Goal: Contribute content

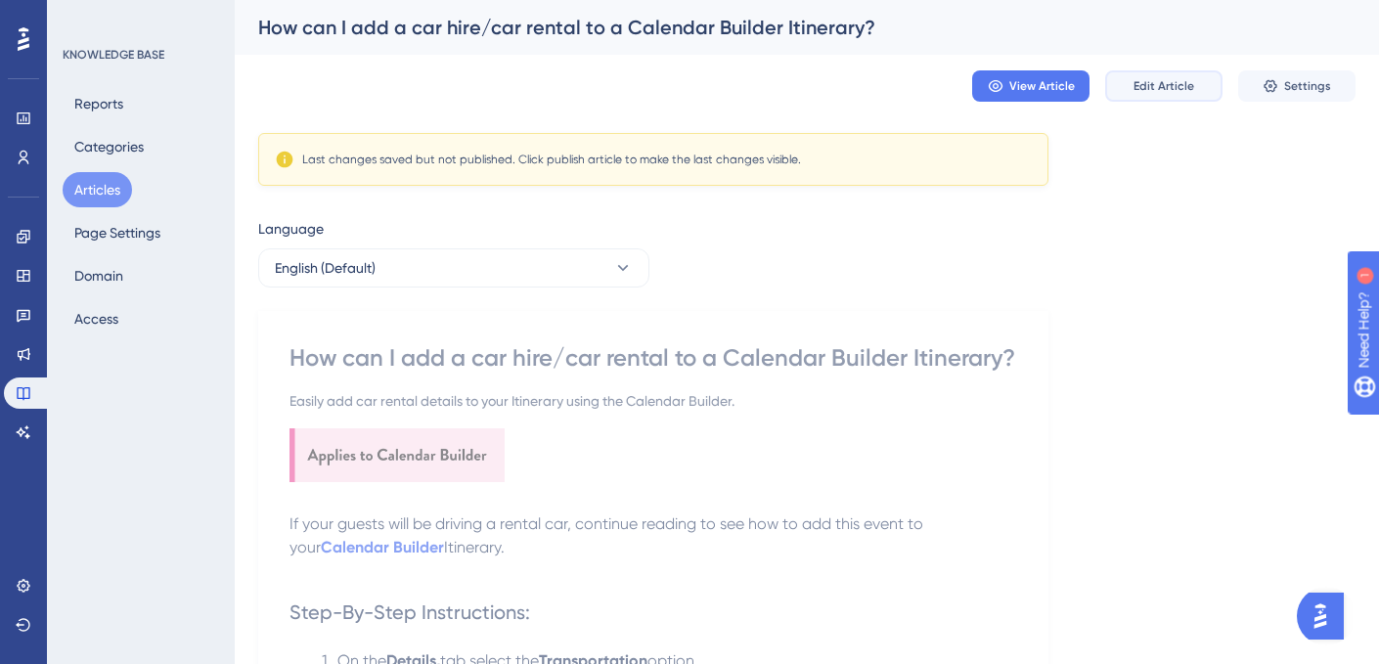
click at [1142, 90] on span "Edit Article" at bounding box center [1164, 86] width 61 height 16
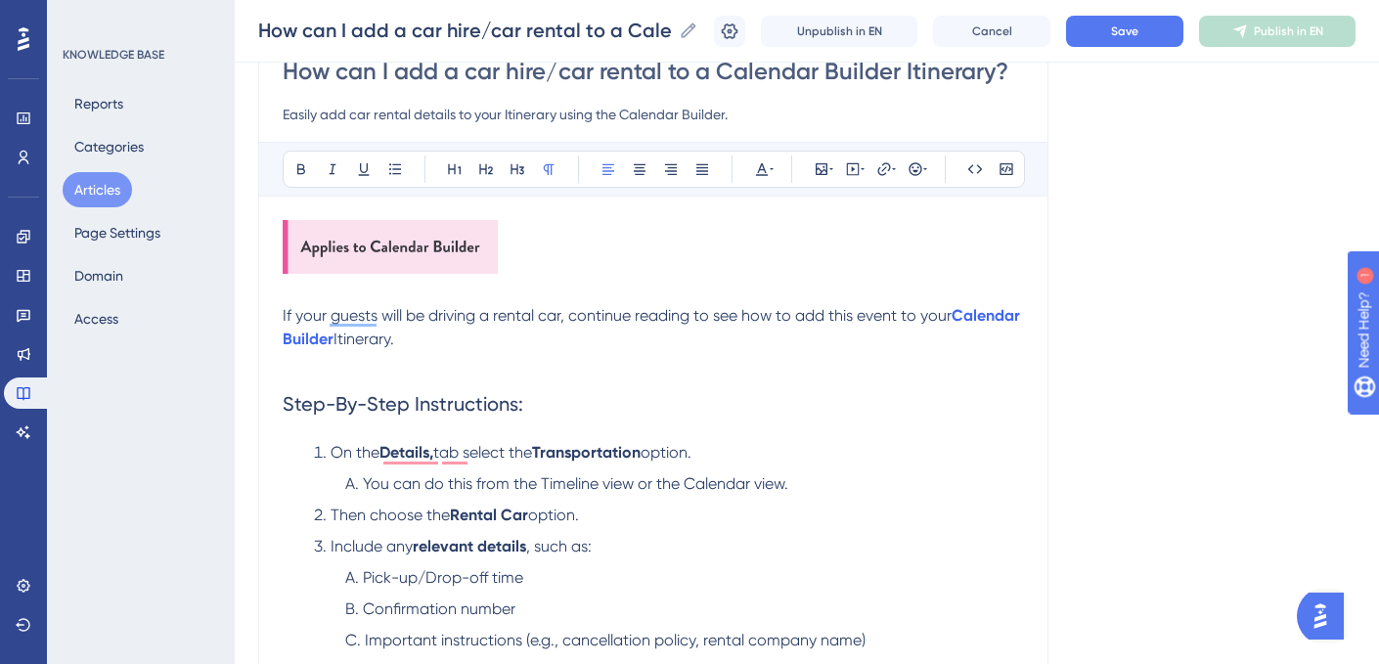
scroll to position [202, 0]
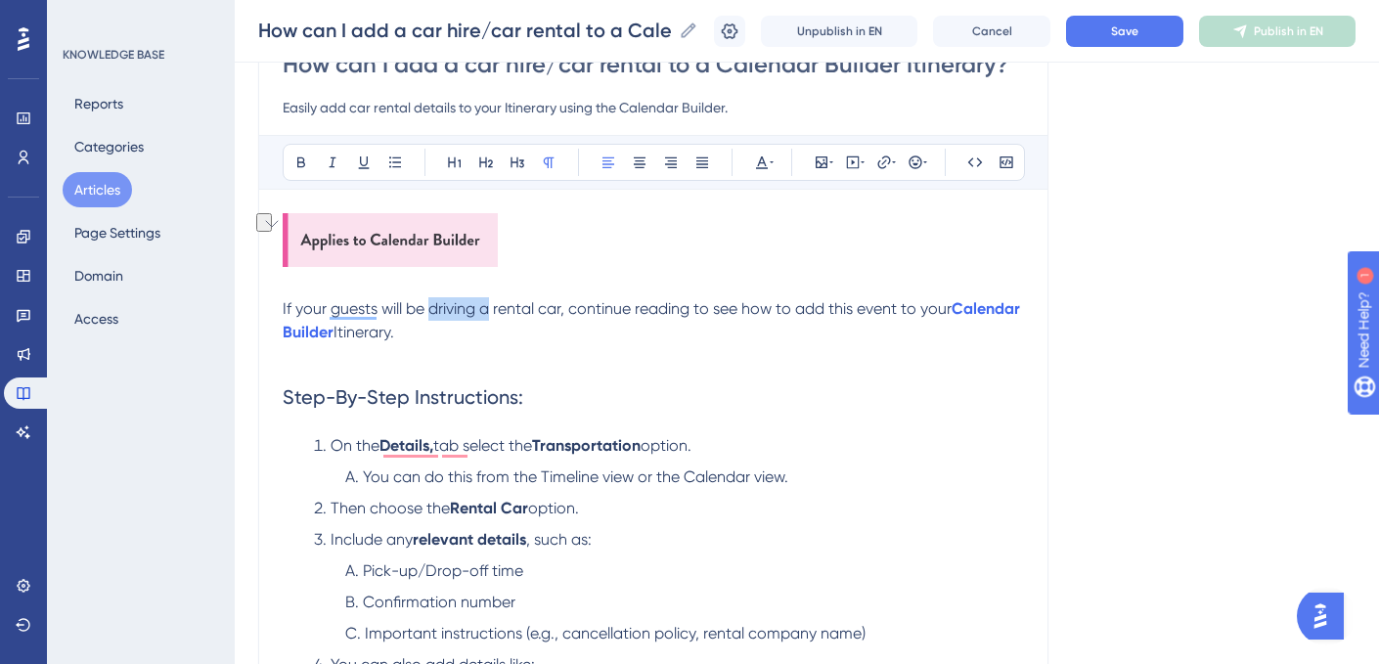
drag, startPoint x: 430, startPoint y: 310, endPoint x: 493, endPoint y: 305, distance: 62.8
click at [493, 305] on span "If your guests will be driving a rental car, continue reading to see how to add…" at bounding box center [617, 308] width 669 height 19
click at [394, 330] on span "Itinerary." at bounding box center [364, 332] width 61 height 19
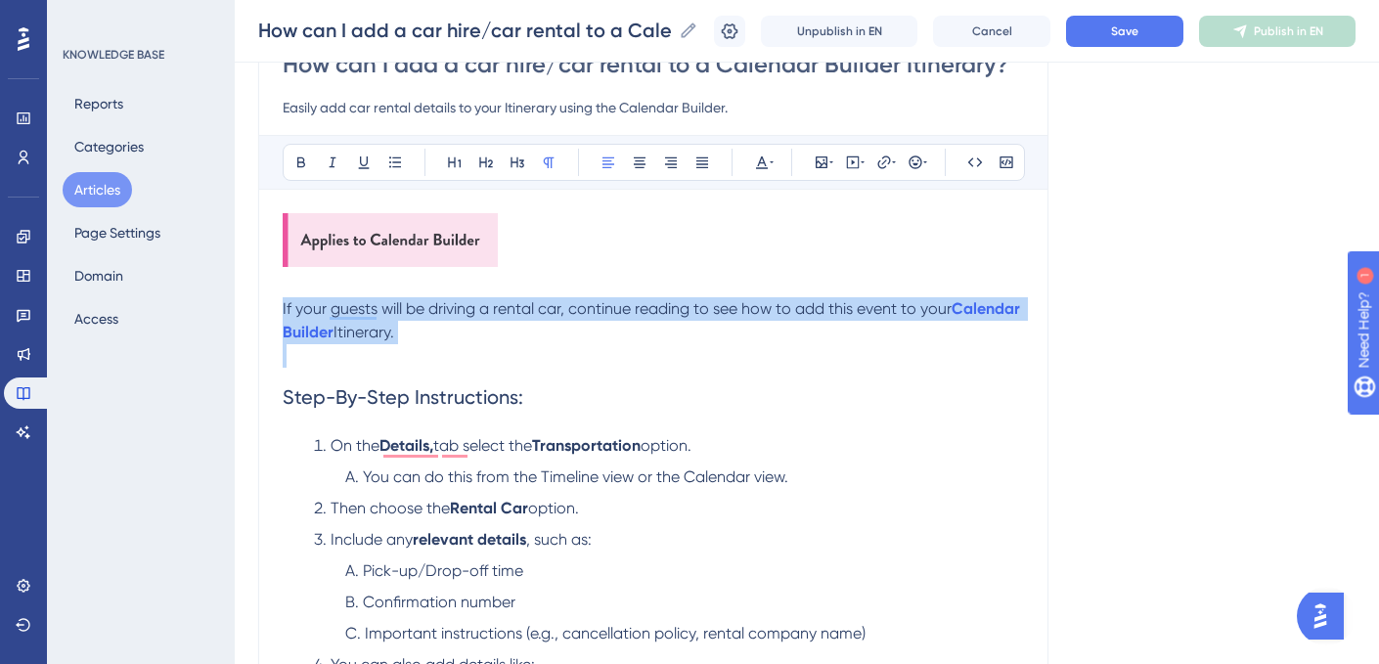
click at [394, 330] on span "Itinerary." at bounding box center [364, 332] width 61 height 19
click at [482, 329] on p "If your guests will be driving a rental car, continue reading to see how to add…" at bounding box center [653, 320] width 741 height 47
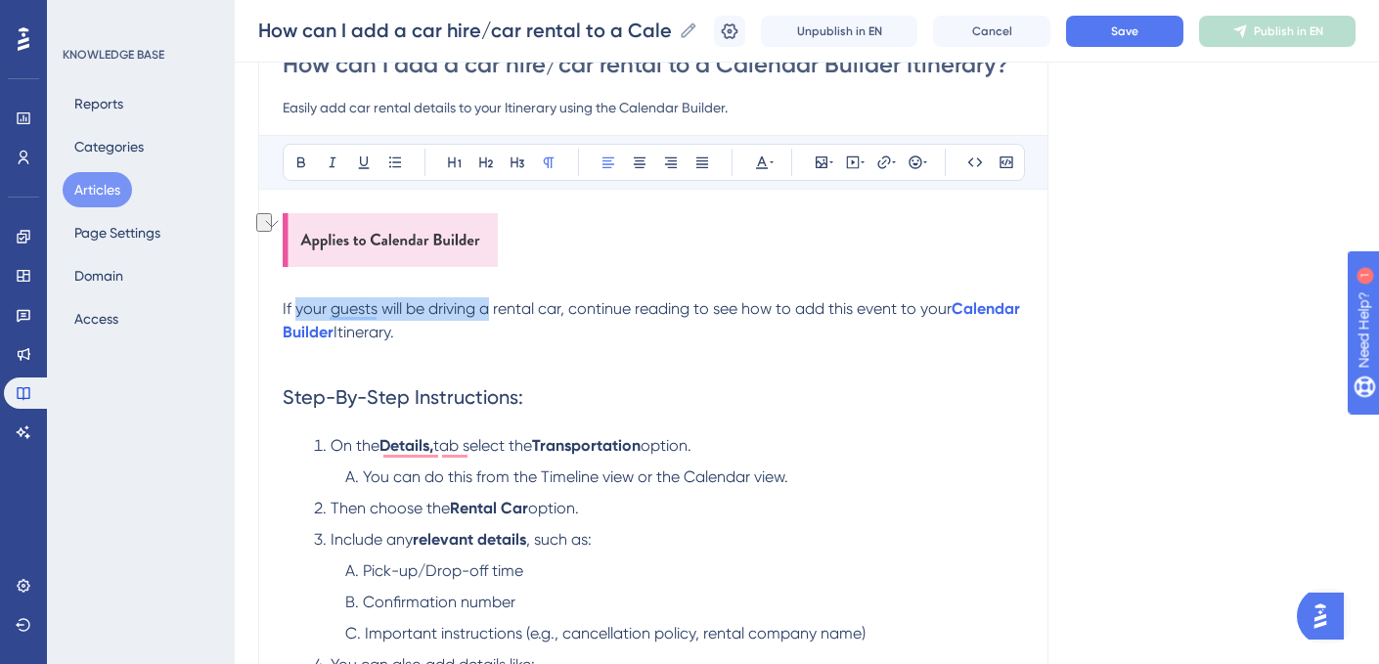
drag, startPoint x: 297, startPoint y: 311, endPoint x: 491, endPoint y: 313, distance: 193.7
click at [491, 313] on span "If your guests will be driving a rental car, continue reading to see how to add…" at bounding box center [617, 308] width 669 height 19
click at [503, 311] on span "If you are including a rental car, continue reading to see how to add this even…" at bounding box center [588, 308] width 610 height 19
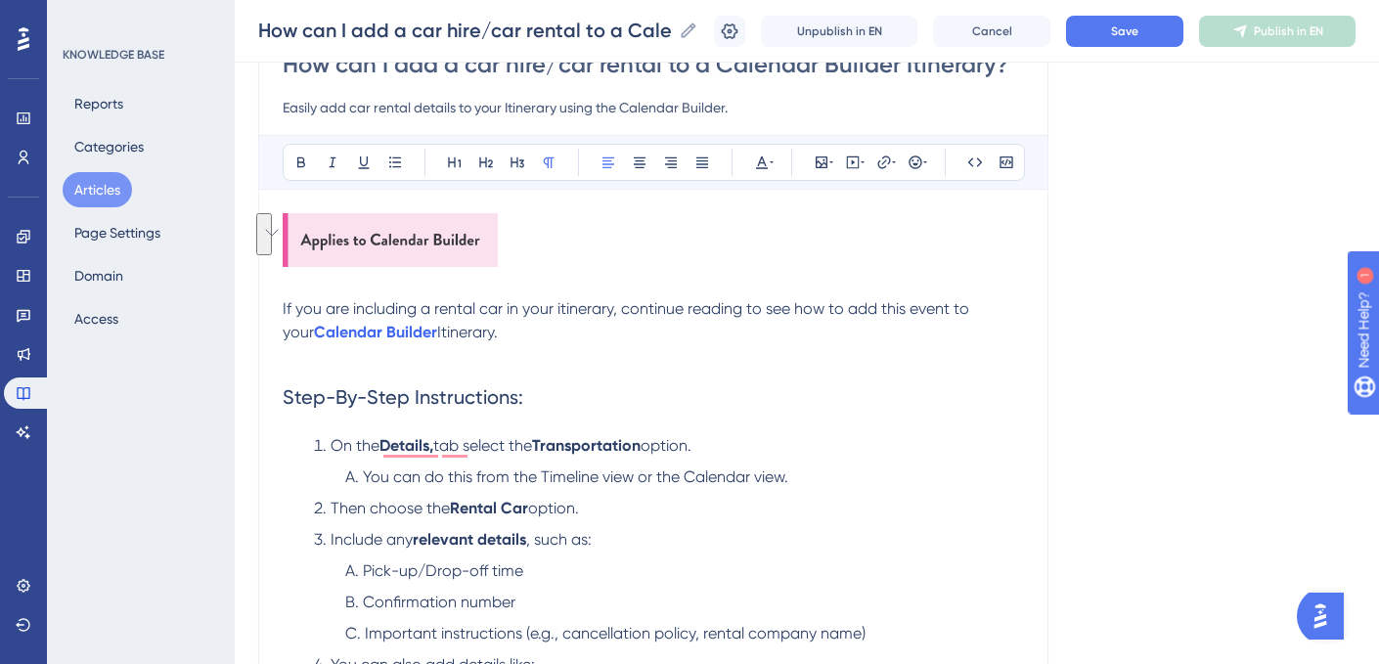
drag, startPoint x: 489, startPoint y: 330, endPoint x: 269, endPoint y: 293, distance: 223.0
click at [269, 293] on div "How can I add a car hire/car rental to a Calendar Builder Itinerary? Easily add…" at bounding box center [653, 640] width 790 height 1246
copy div "If you are including a rental car in your itinerary, continue reading to see ho…"
click at [506, 329] on p "If you are including a rental car in your itinerary, continue reading to see ho…" at bounding box center [653, 320] width 741 height 47
click at [294, 309] on span "If you are including a rental car in your itinerary, continue reading to see ho…" at bounding box center [628, 320] width 690 height 42
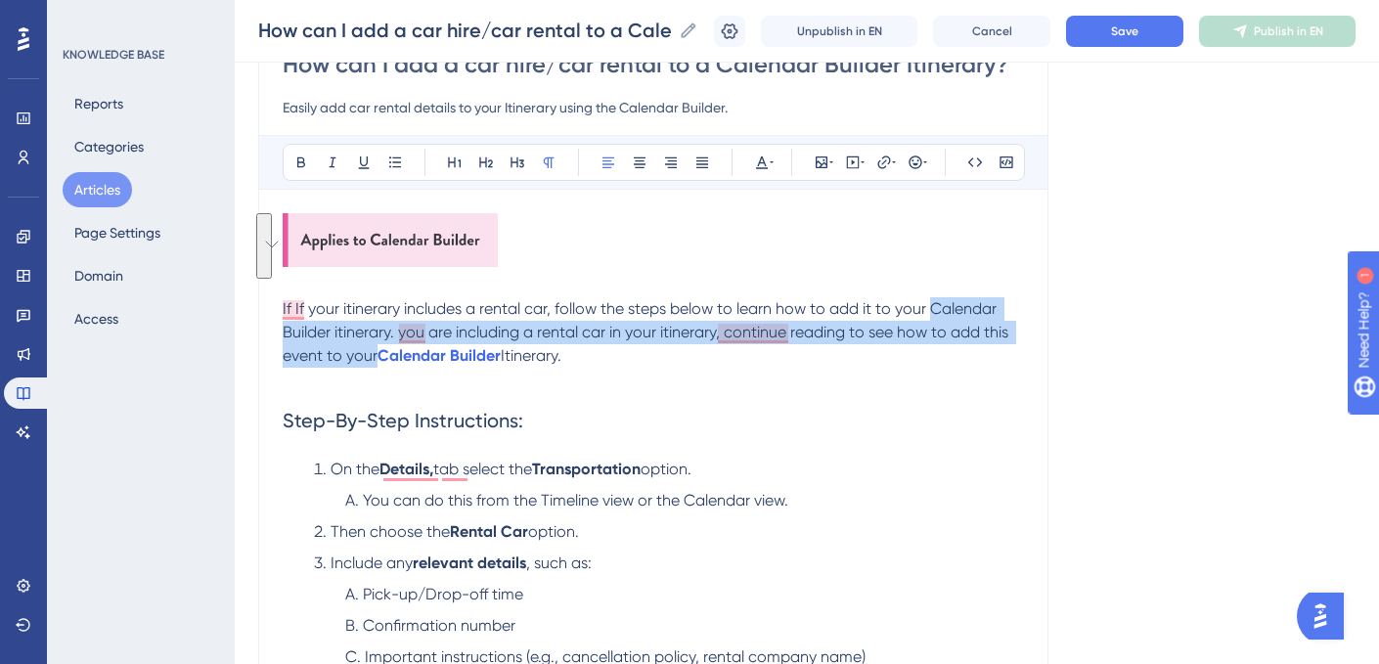
drag, startPoint x: 929, startPoint y: 309, endPoint x: 376, endPoint y: 359, distance: 555.8
click at [376, 359] on span "If If your itinerary includes a rental car, follow the steps below to learn how…" at bounding box center [648, 332] width 730 height 66
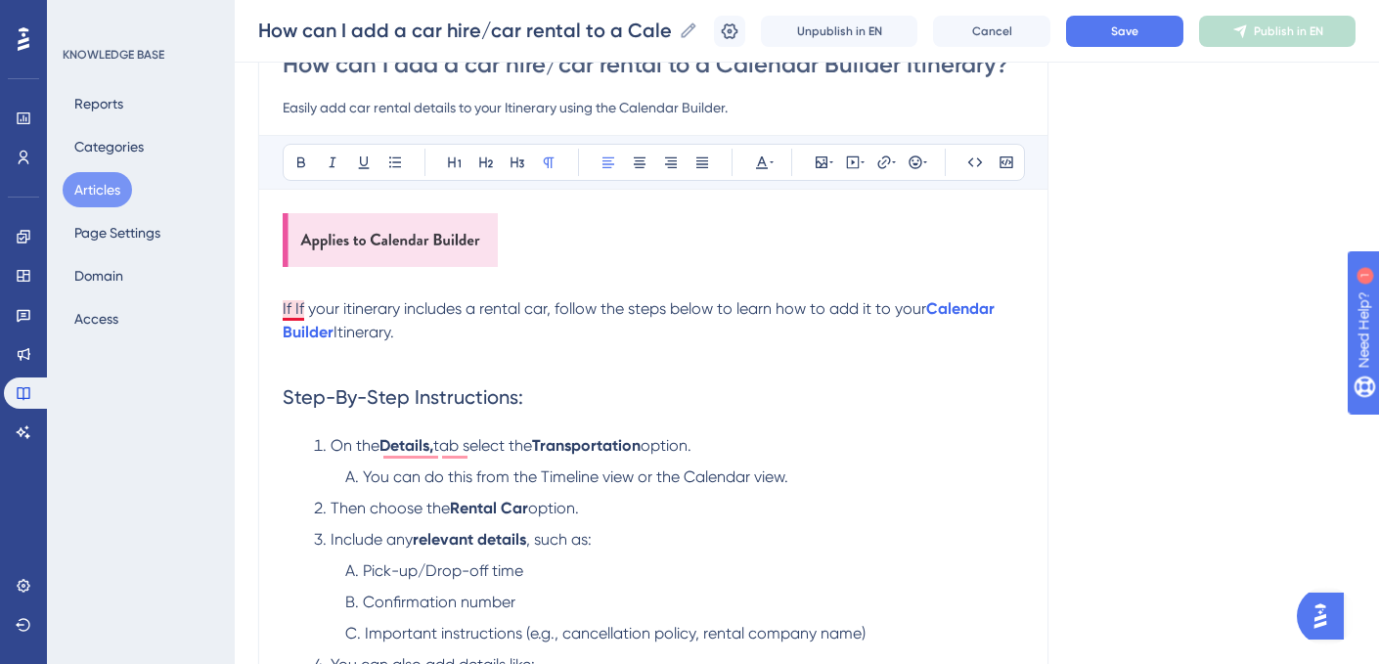
click at [298, 306] on span "If If your itinerary includes a rental car, follow the steps below to learn how…" at bounding box center [605, 308] width 644 height 19
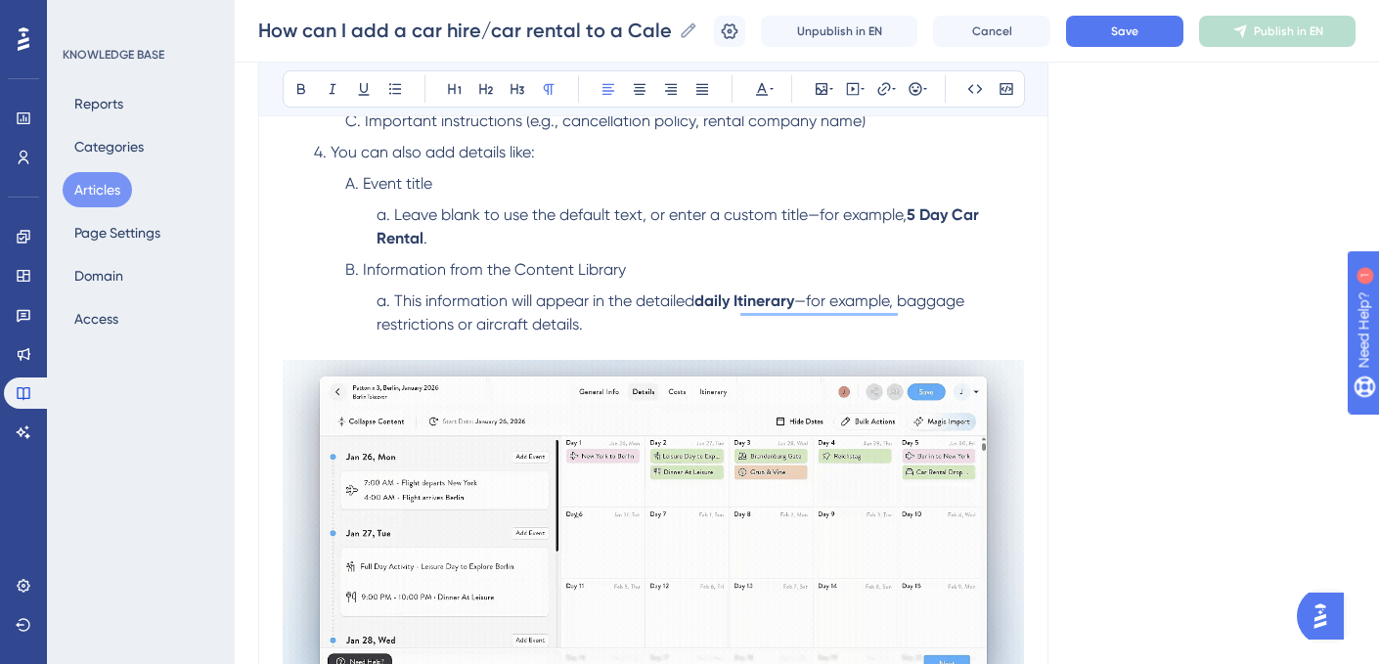
scroll to position [750, 0]
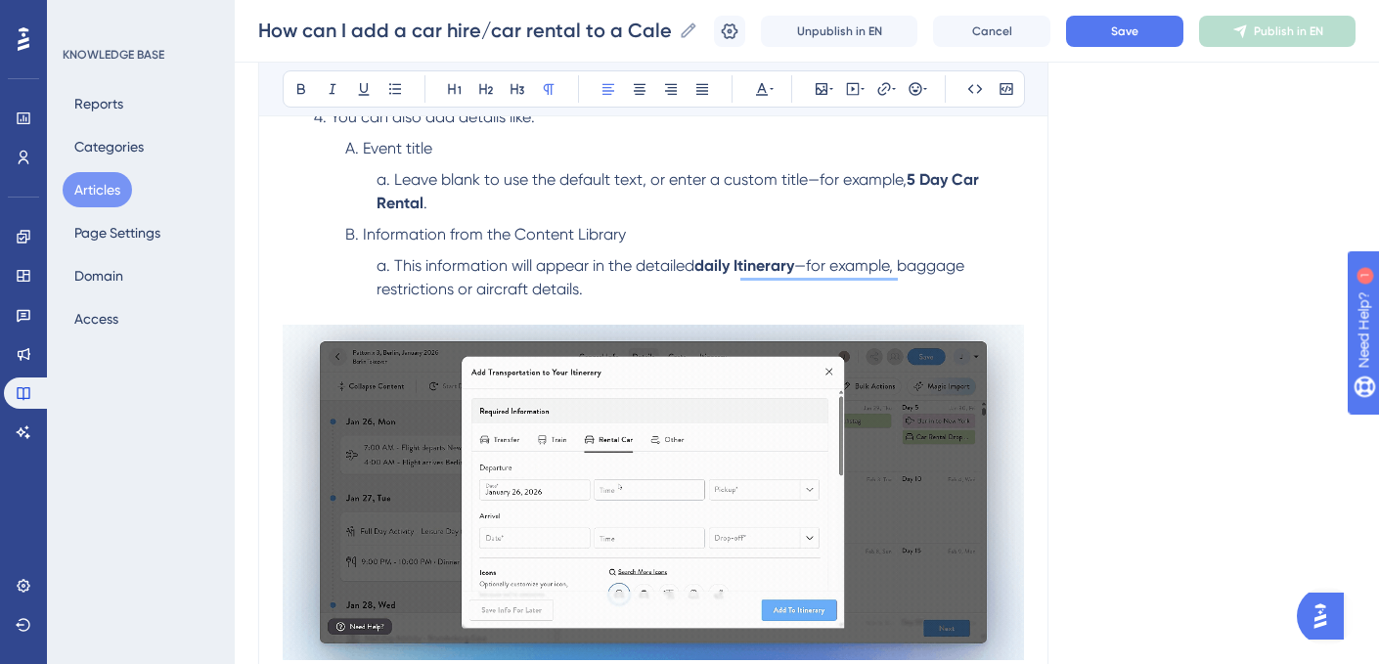
click at [516, 185] on span "Leave blank to use the default text, or enter a custom title—for example," at bounding box center [650, 179] width 512 height 19
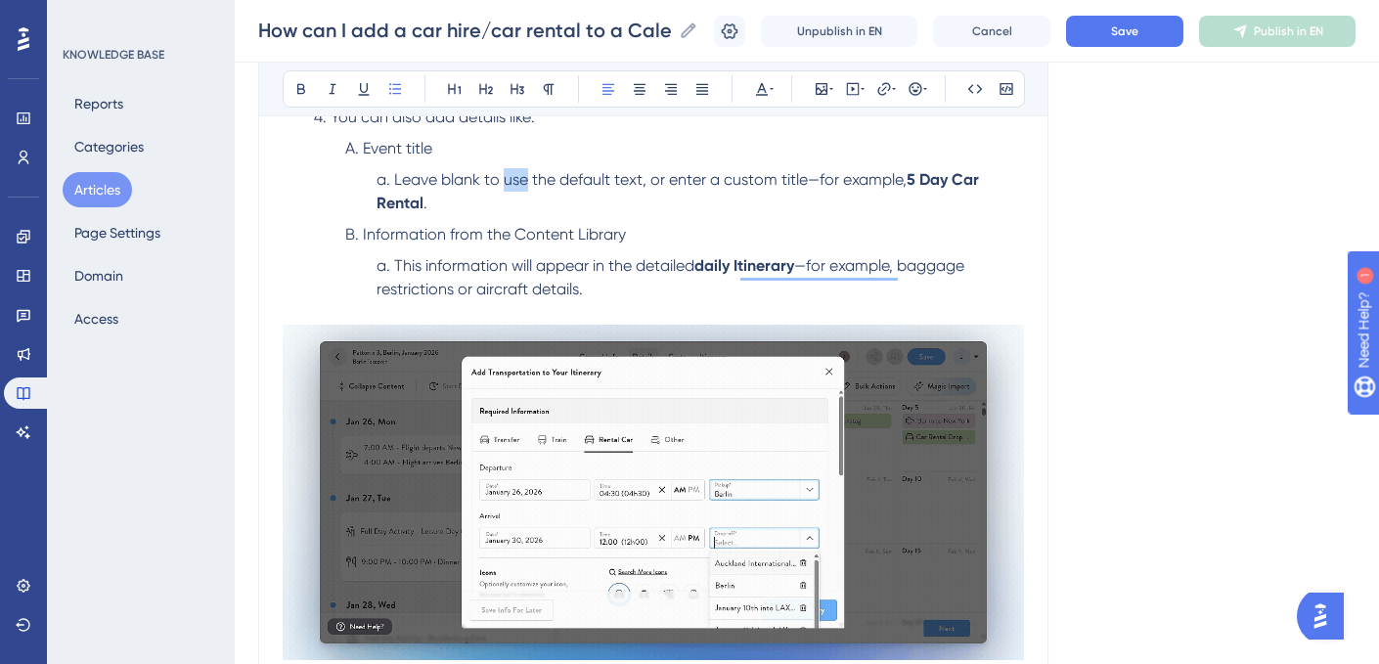
click at [516, 185] on span "Leave blank to use the default text, or enter a custom title—for example," at bounding box center [650, 179] width 512 height 19
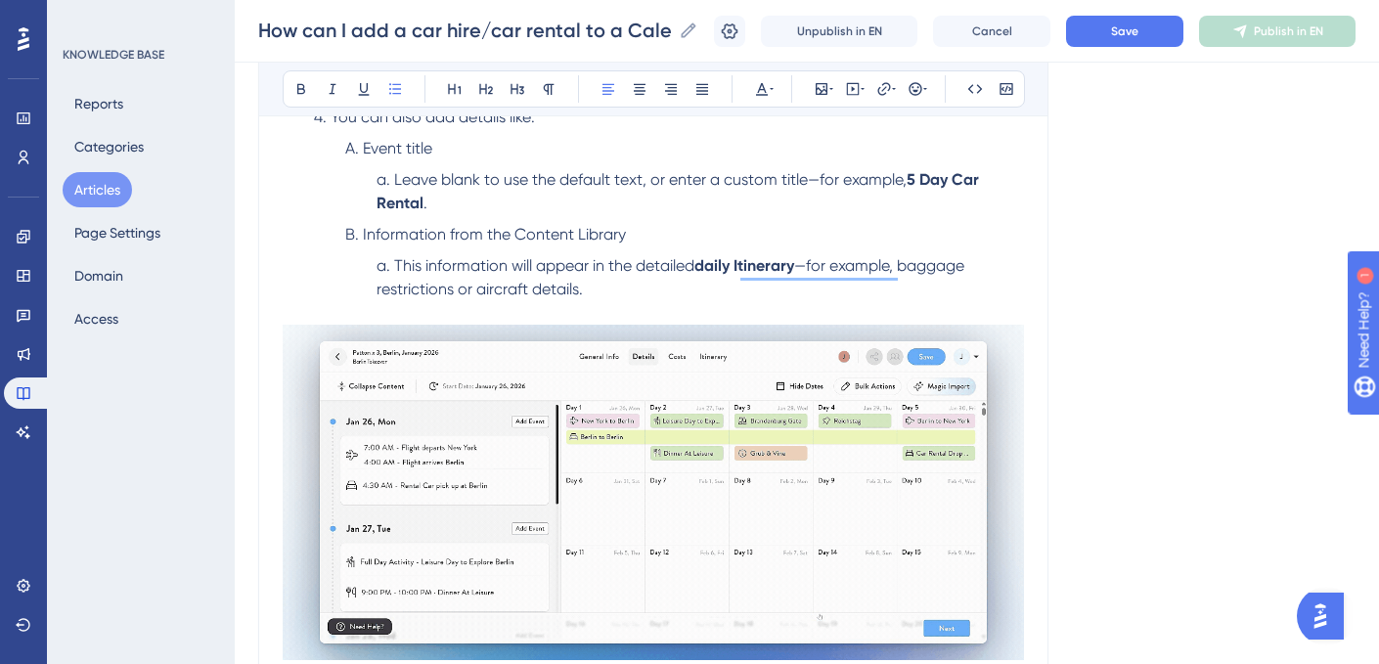
click at [641, 186] on span "Leave blank to use the default text, or enter a custom title—for example," at bounding box center [650, 179] width 512 height 19
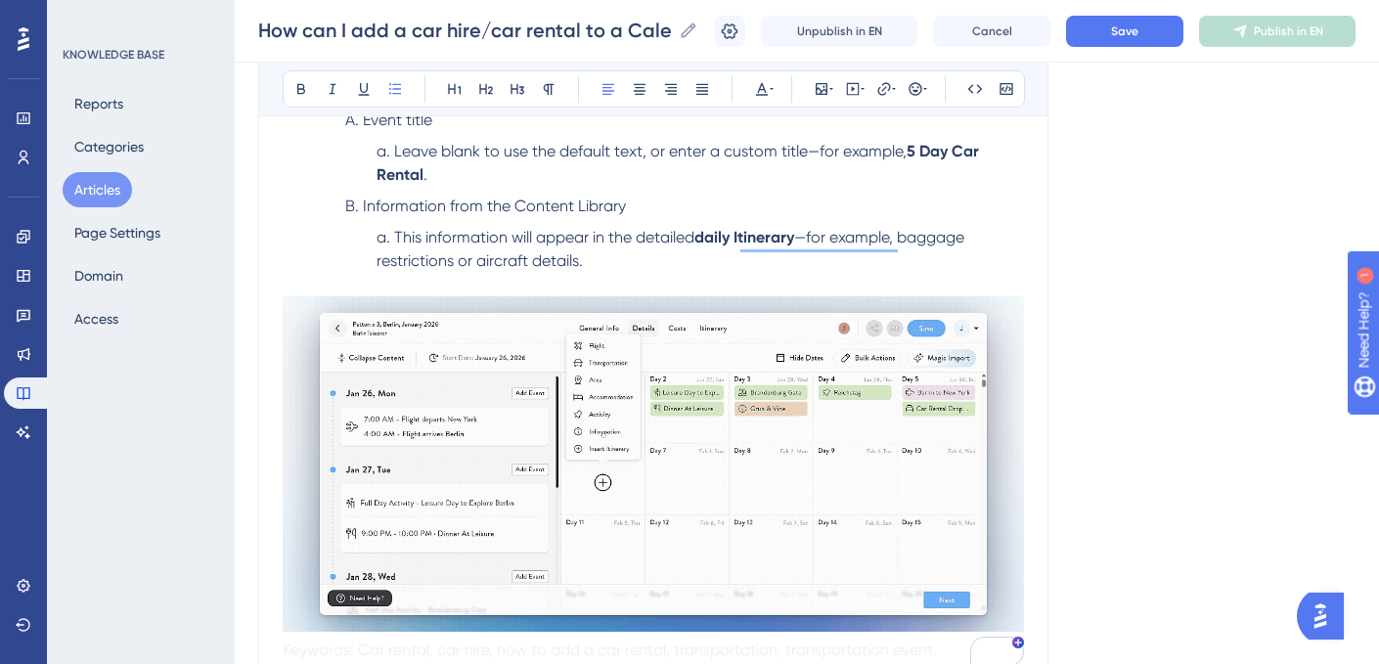
scroll to position [796, 0]
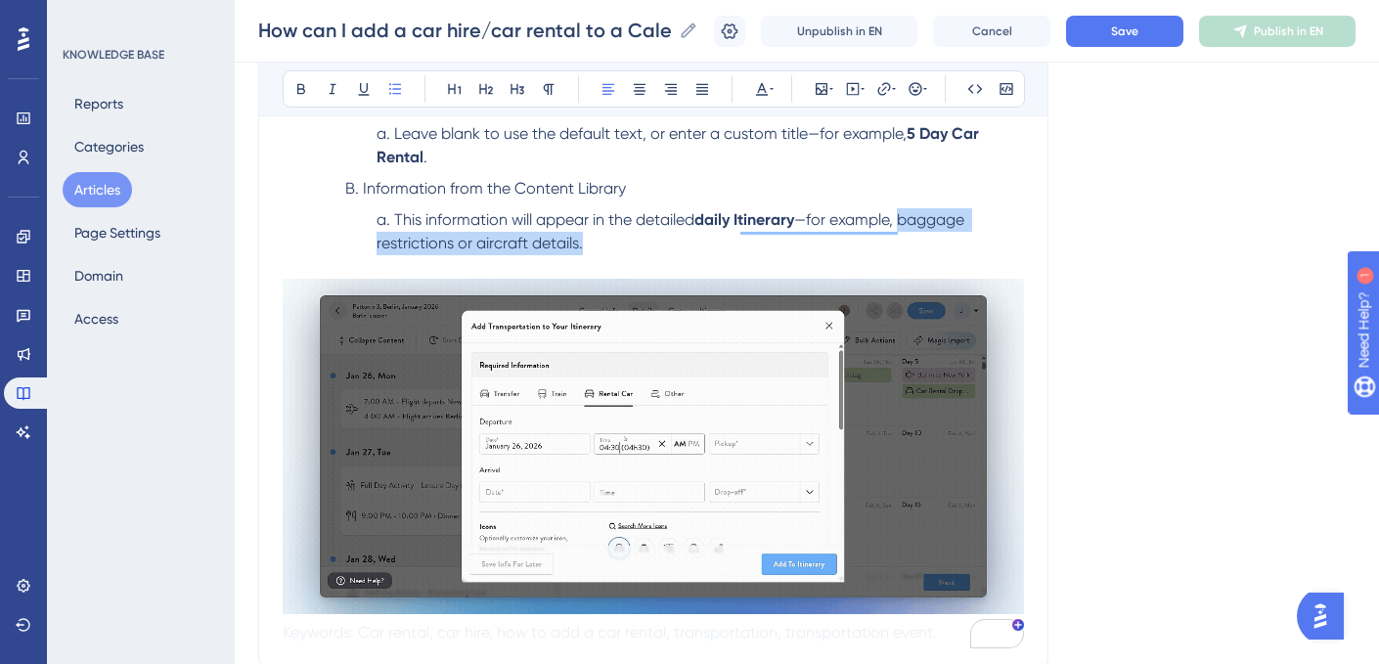
drag, startPoint x: 910, startPoint y: 224, endPoint x: 929, endPoint y: 249, distance: 32.1
click at [929, 249] on li "This information will appear in the detailed daily Itinerary —for example, bagg…" at bounding box center [700, 231] width 647 height 47
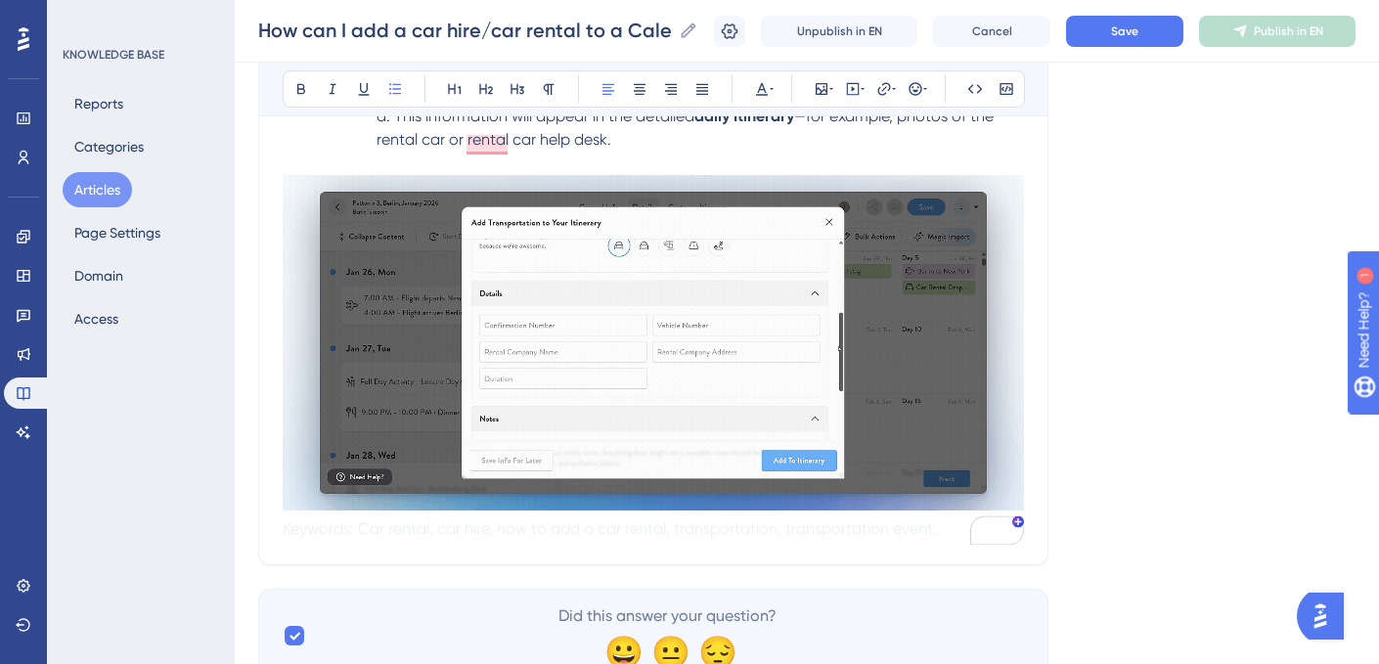
scroll to position [985, 0]
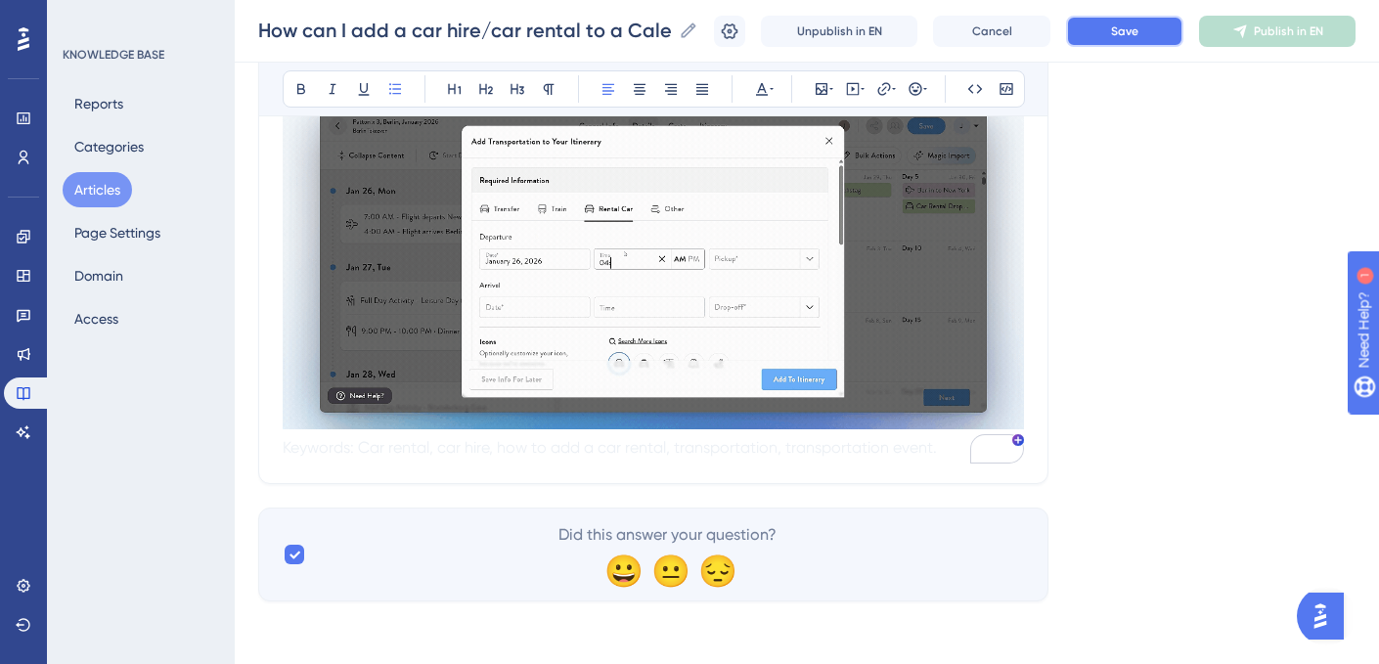
click at [1113, 22] on button "Save" at bounding box center [1124, 31] width 117 height 31
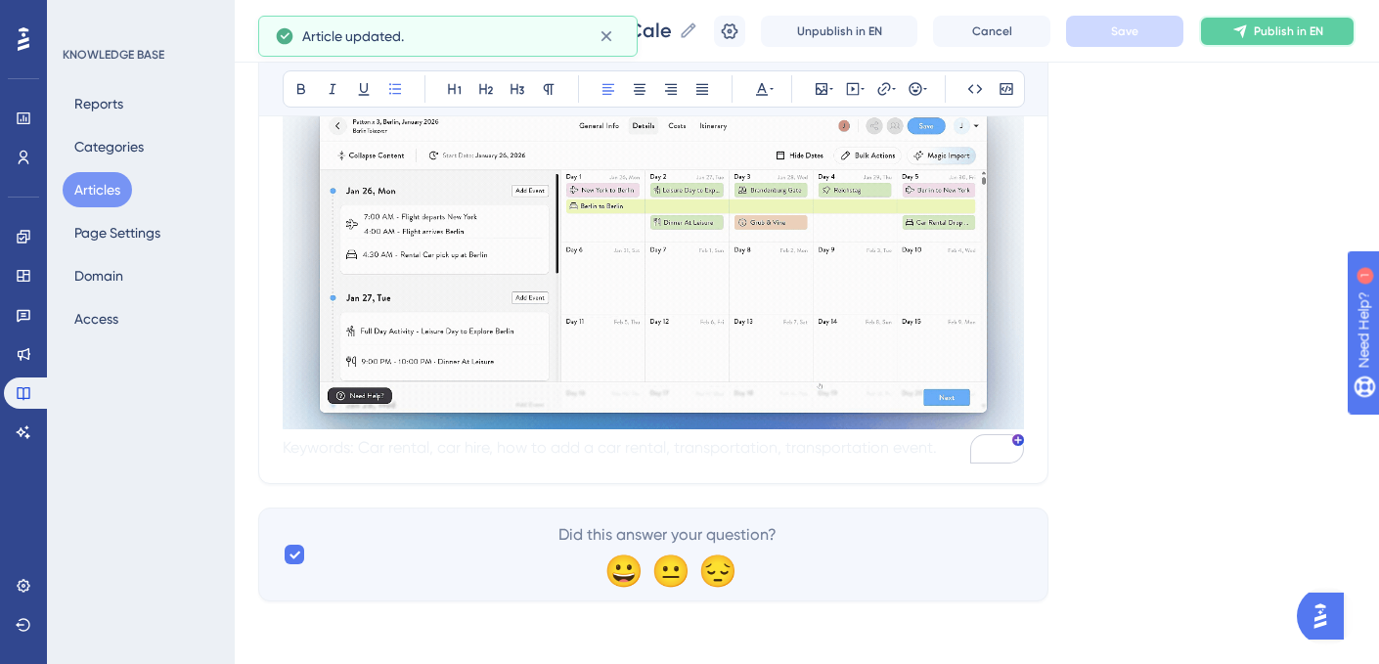
click at [1257, 29] on span "Publish in EN" at bounding box center [1288, 31] width 69 height 16
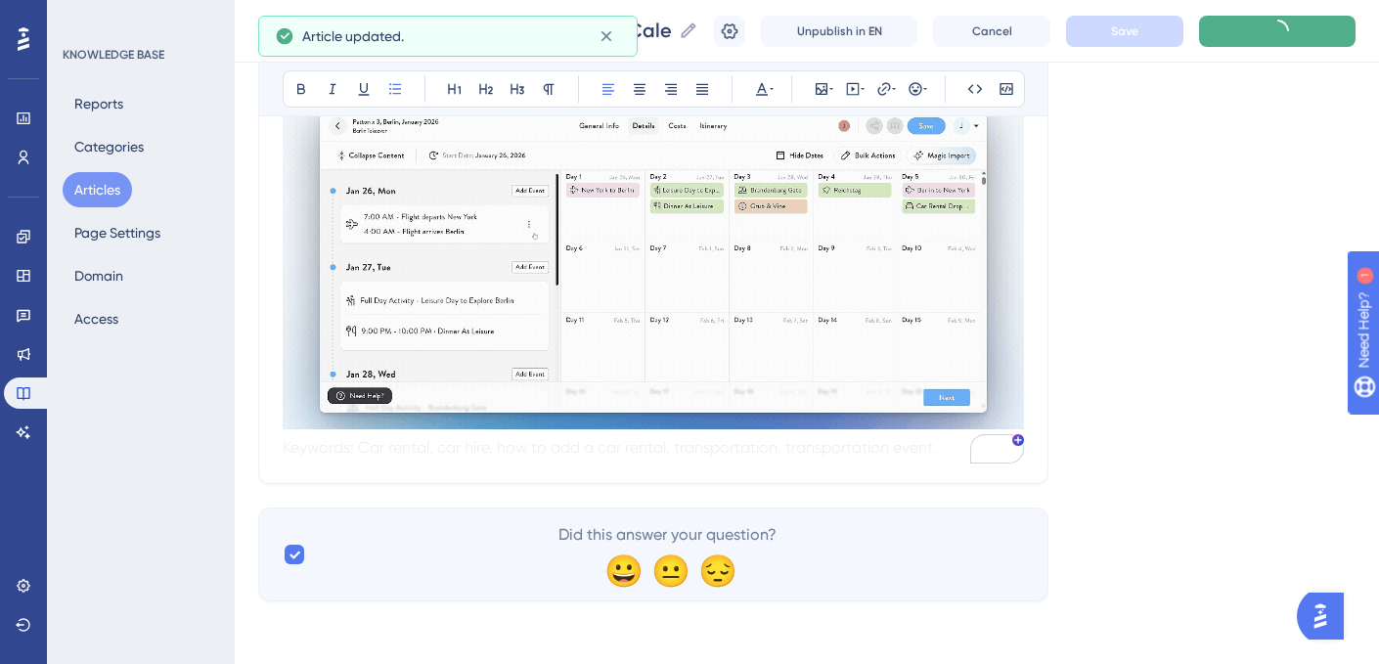
scroll to position [903, 0]
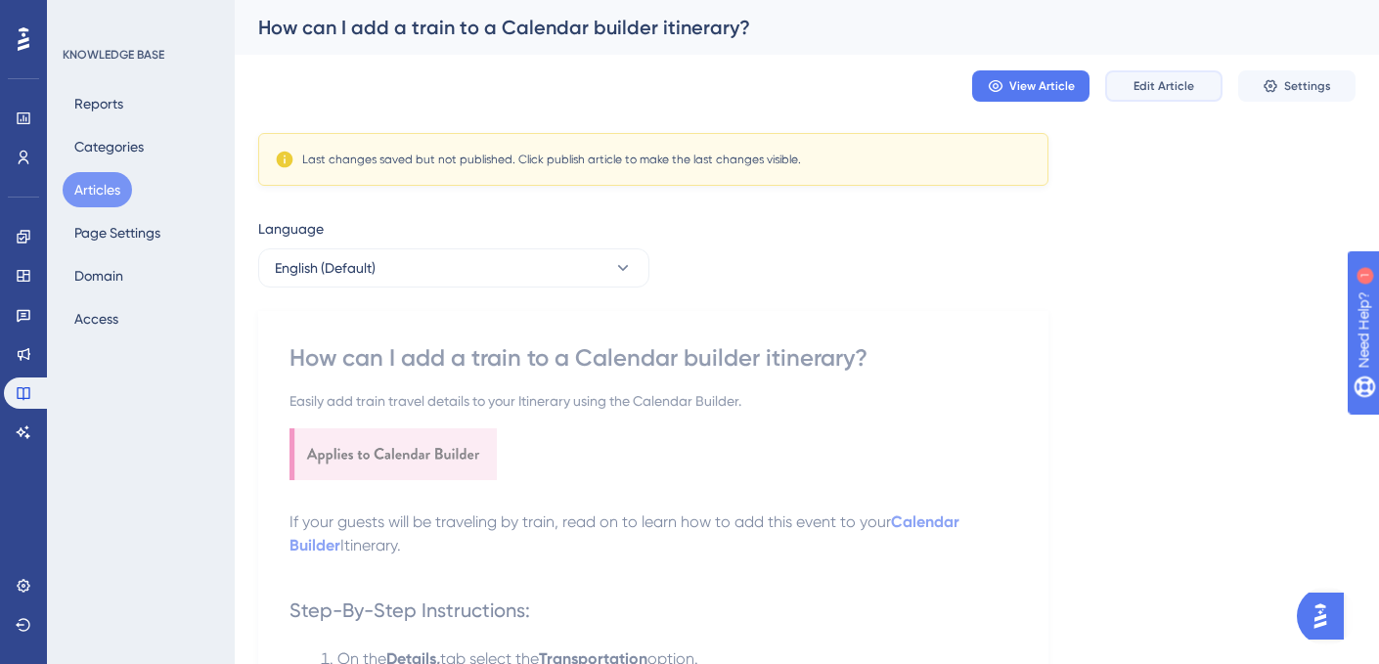
click at [1145, 85] on span "Edit Article" at bounding box center [1164, 86] width 61 height 16
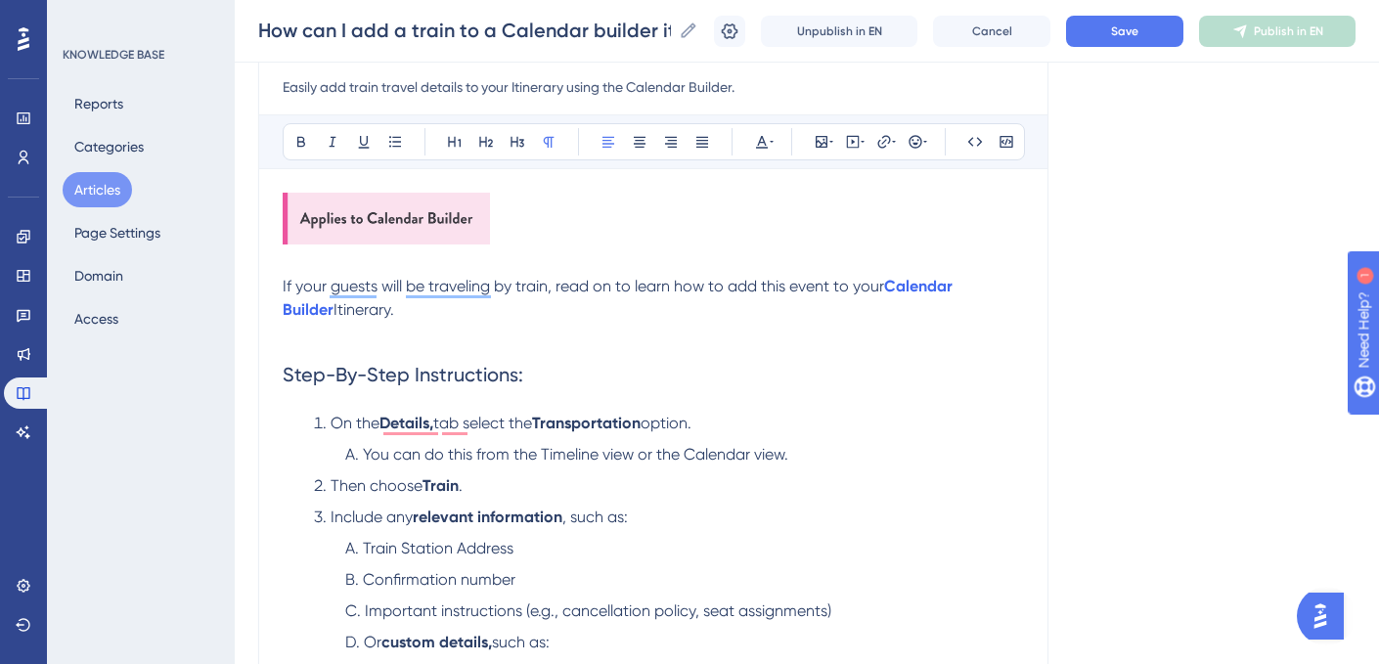
scroll to position [226, 0]
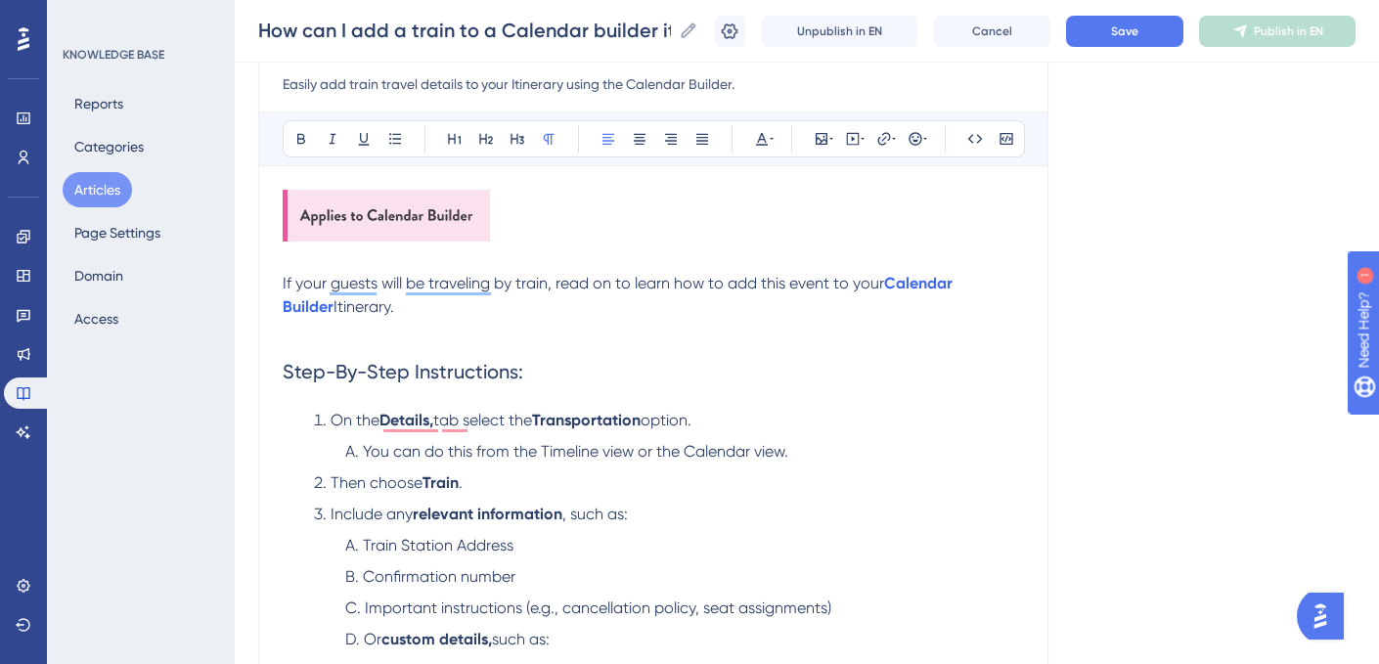
click at [791, 284] on span "If your guests will be traveling by train, read on to learn how to add this eve…" at bounding box center [583, 283] width 601 height 19
click at [422, 308] on p "If your guests will be traveling by train, read on to learn how to add this eve…" at bounding box center [653, 295] width 741 height 47
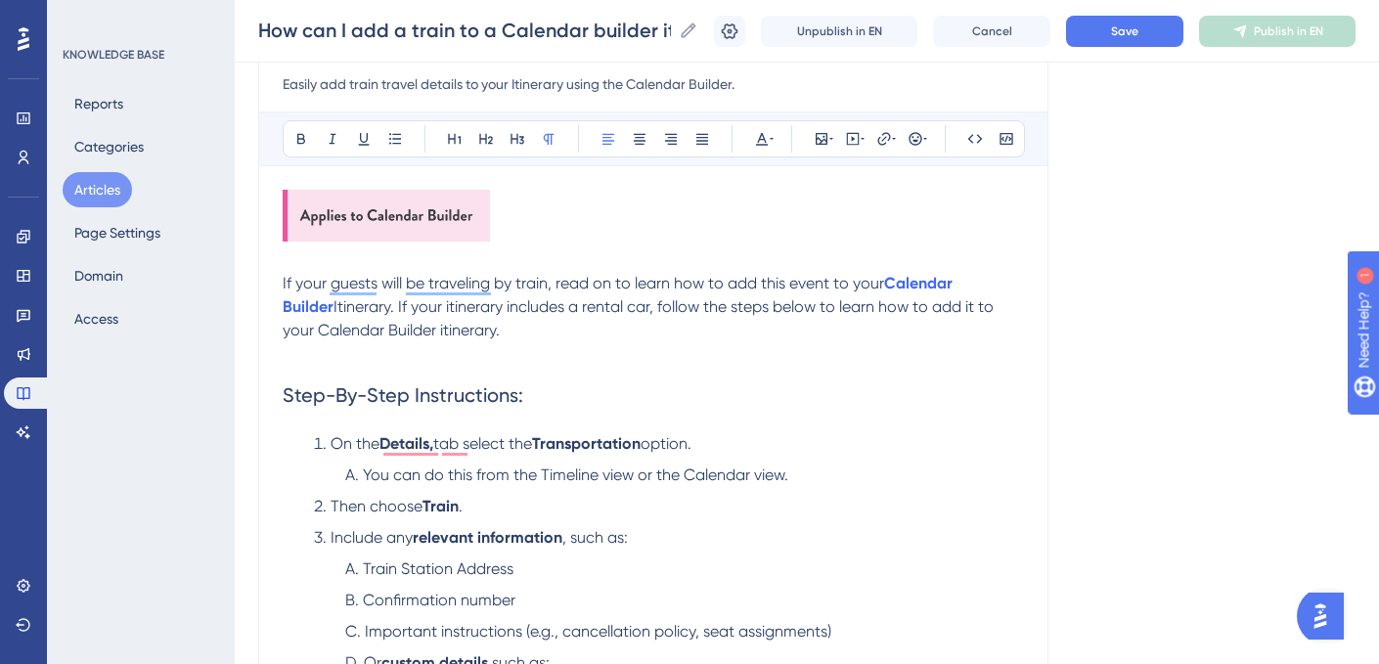
drag, startPoint x: 484, startPoint y: 329, endPoint x: 308, endPoint y: 323, distance: 176.1
click at [308, 323] on p "If your guests will be traveling by train, read on to learn how to add this eve…" at bounding box center [653, 307] width 741 height 70
click at [342, 313] on span "Itinerary. If your itinerary includes a rental car, follow the steps below to l…" at bounding box center [640, 318] width 715 height 42
drag, startPoint x: 884, startPoint y: 289, endPoint x: 337, endPoint y: 313, distance: 547.3
click at [337, 313] on p "If your guests will be traveling by train, read on to learn how to add this eve…" at bounding box center [653, 307] width 741 height 70
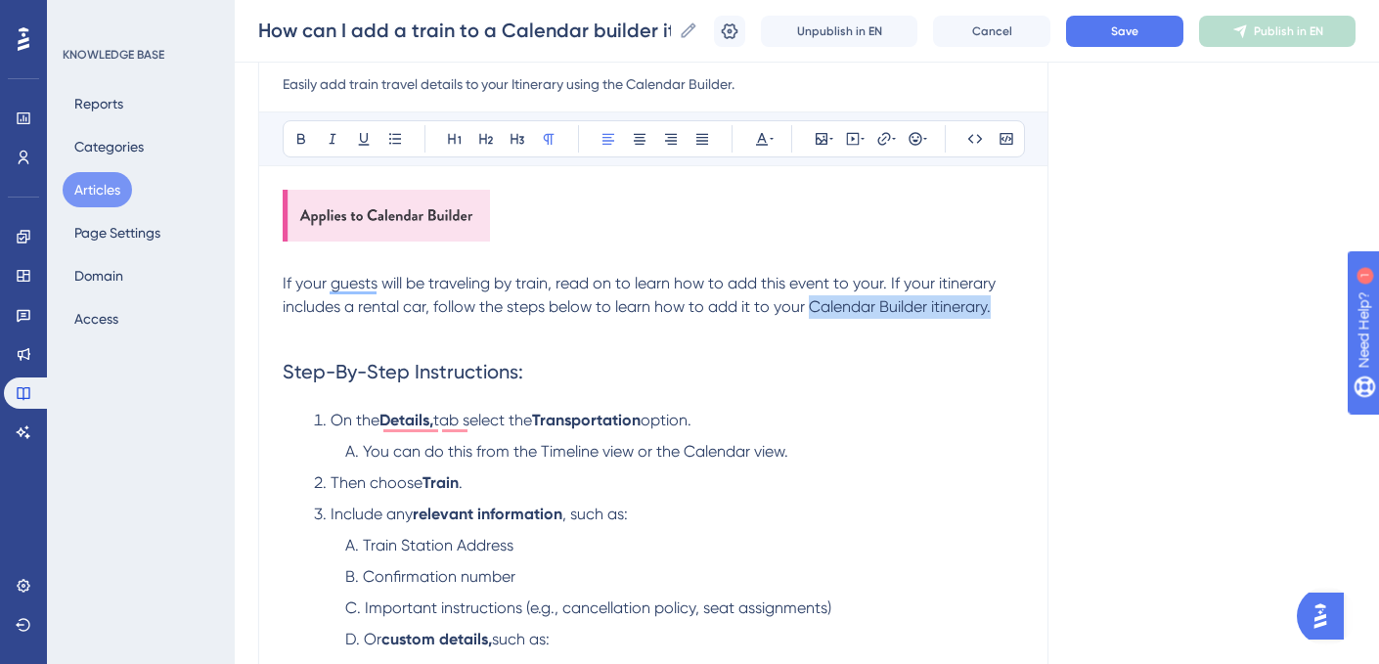
drag, startPoint x: 813, startPoint y: 307, endPoint x: 1010, endPoint y: 302, distance: 197.6
click at [1010, 302] on p "If your guests will be traveling by train, read on to learn how to add this eve…" at bounding box center [653, 295] width 741 height 47
click at [805, 309] on span "If your guests will be traveling by train, read on to learn how to add this eve…" at bounding box center [641, 295] width 717 height 42
click at [1001, 307] on p "If your guests will be traveling by train, read on to learn how to add this eve…" at bounding box center [653, 295] width 741 height 47
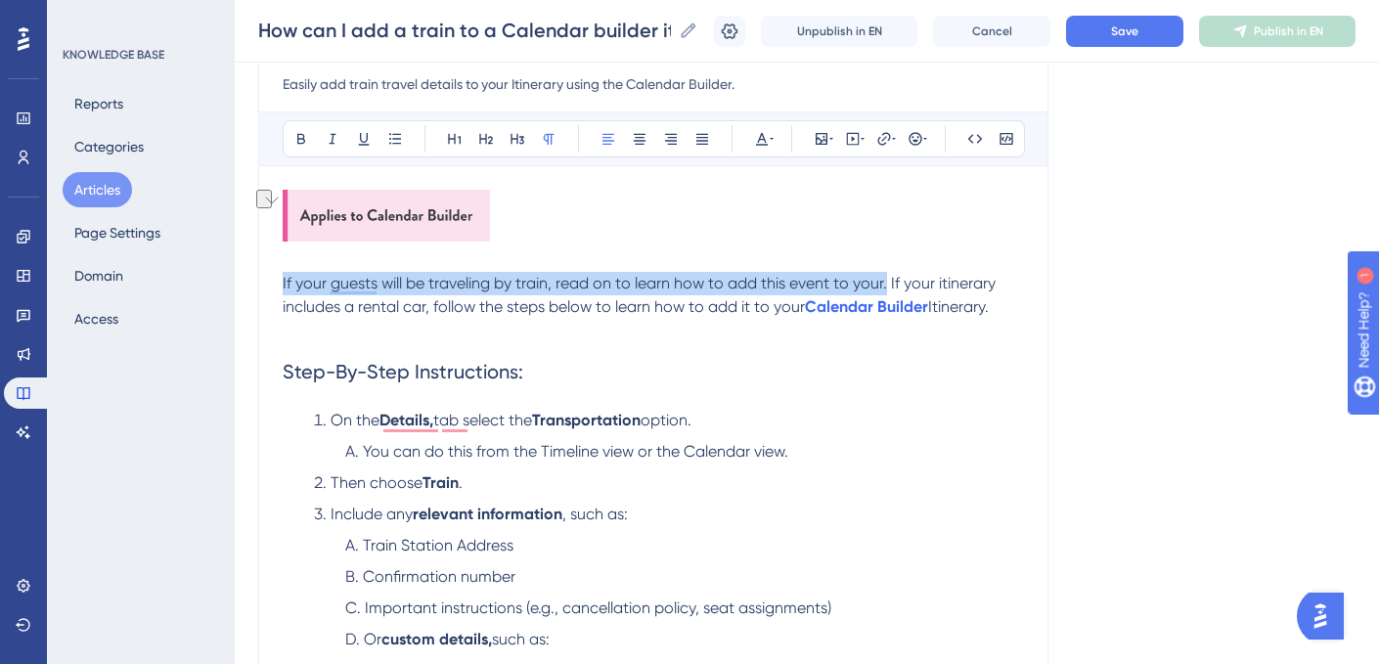
drag, startPoint x: 888, startPoint y: 285, endPoint x: 262, endPoint y: 288, distance: 626.0
click at [262, 288] on div "How can I add a train to a Calendar builder itinerary? Easily add train travel …" at bounding box center [653, 627] width 790 height 1268
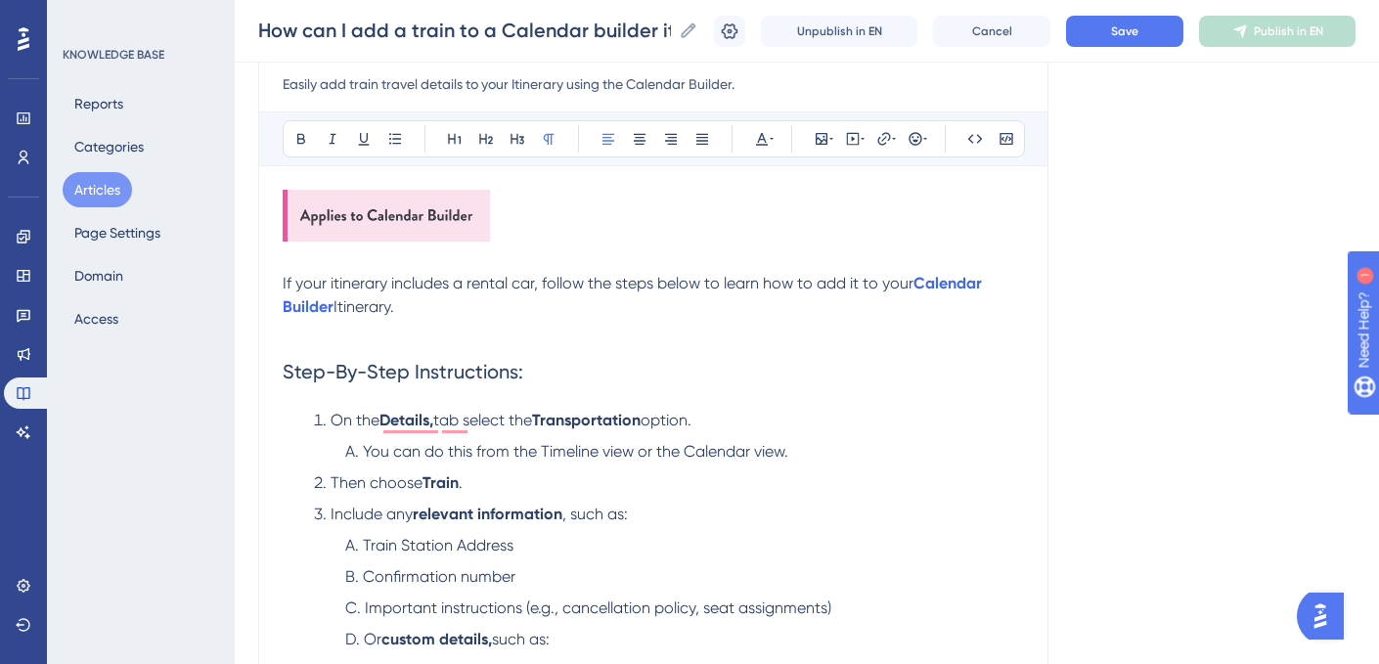
click at [525, 287] on span "If your itinerary includes a rental car, follow the steps below to learn how to…" at bounding box center [598, 283] width 631 height 19
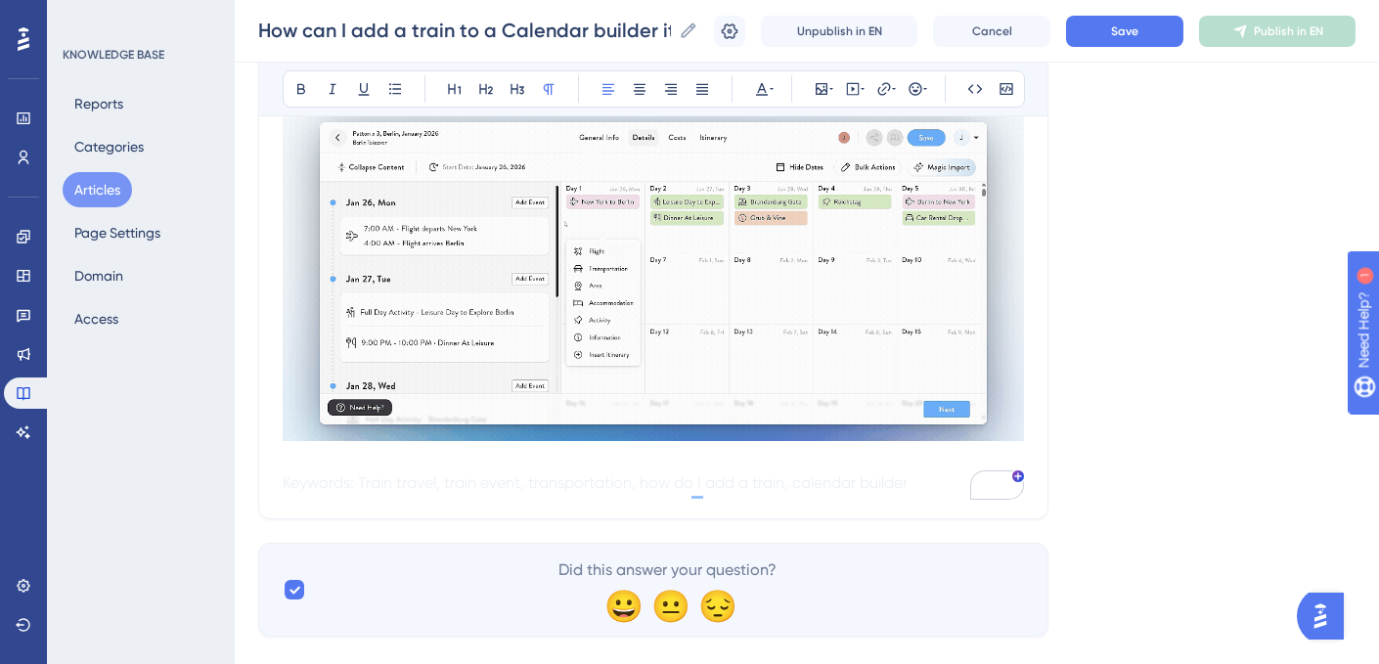
scroll to position [1007, 0]
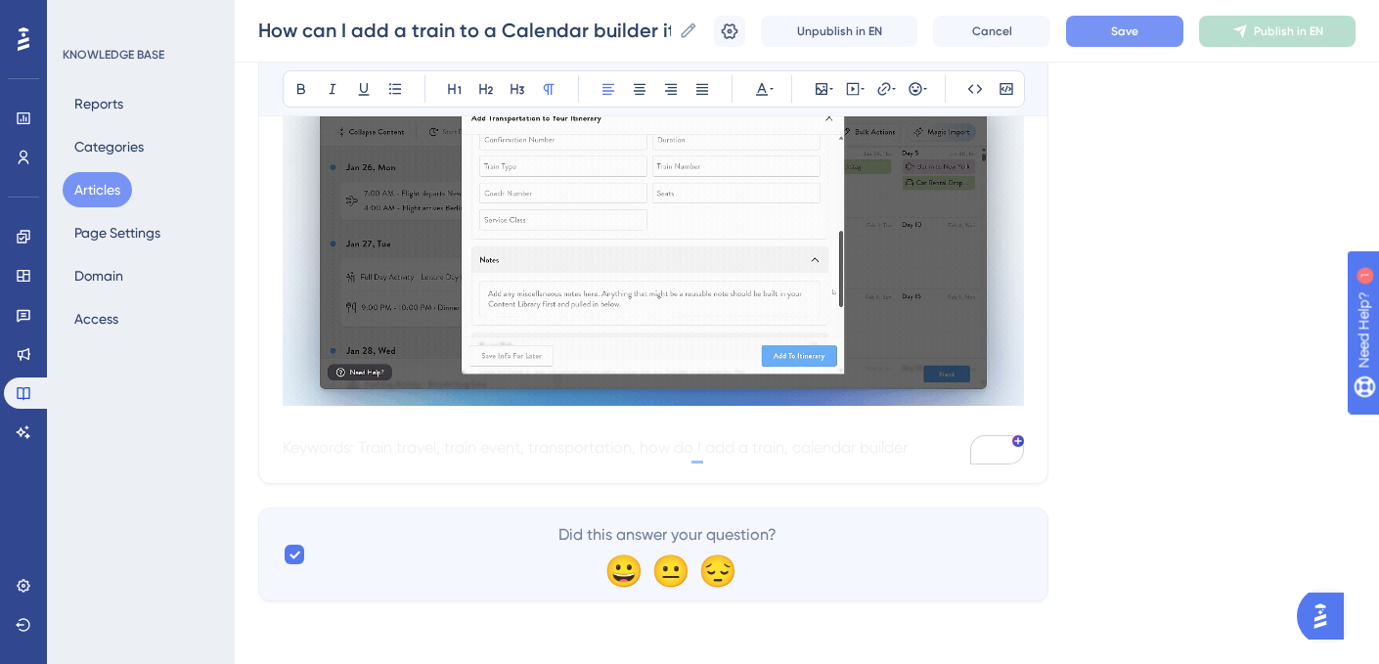
click at [1118, 32] on span "Save" at bounding box center [1124, 31] width 27 height 16
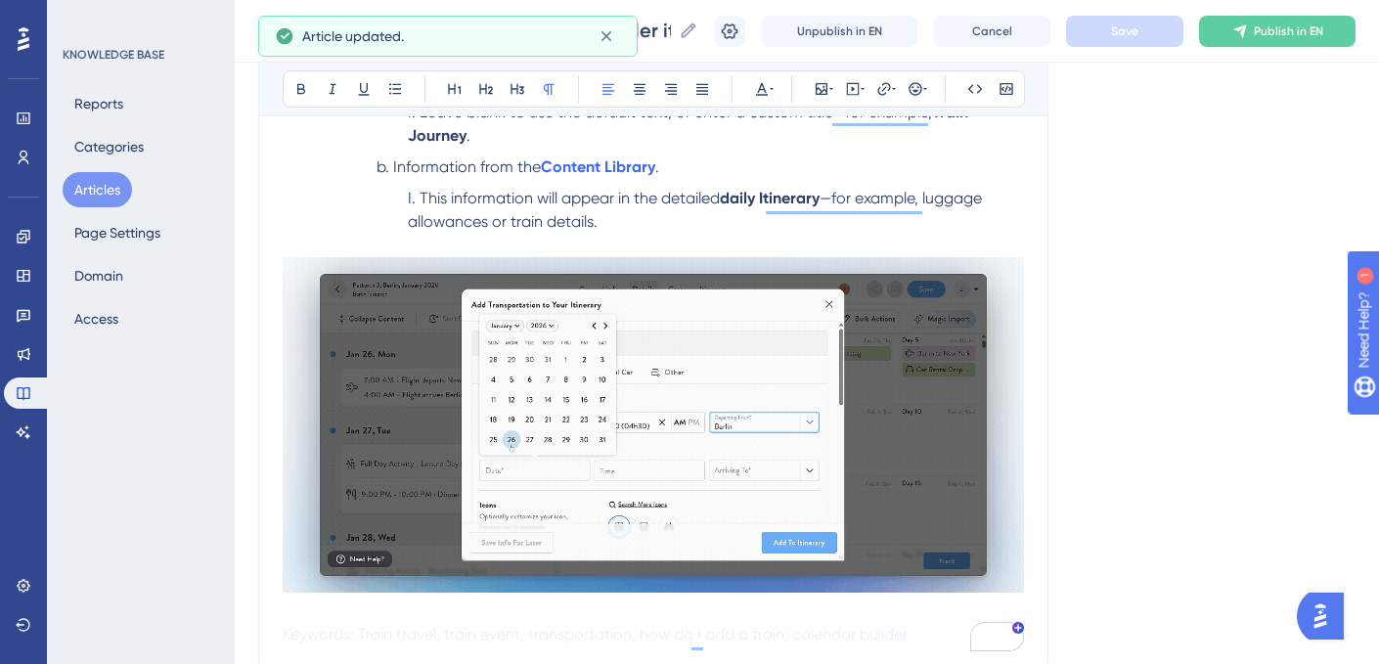
scroll to position [753, 0]
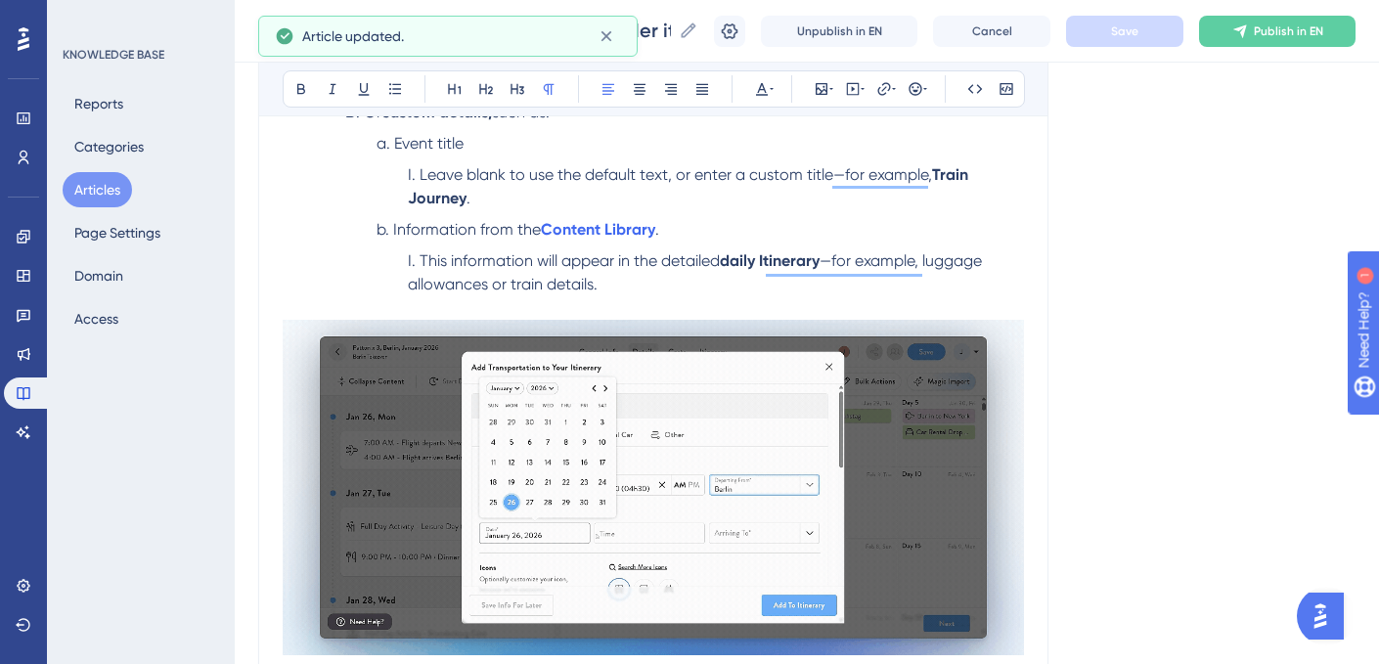
click at [549, 291] on span "—for example, luggage allowances or train details." at bounding box center [697, 272] width 578 height 42
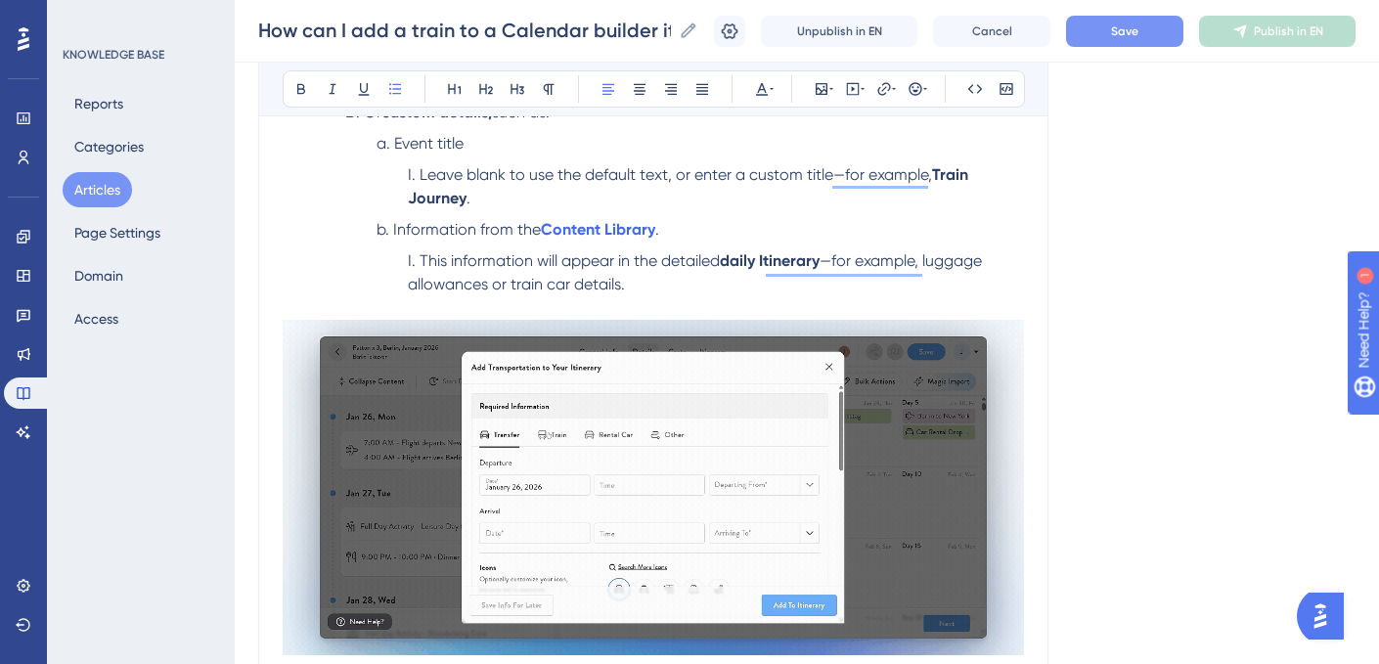
click at [597, 291] on span "—for example, luggage allowances or train car details." at bounding box center [697, 272] width 578 height 42
click at [529, 290] on span "—for example, luggage allowances or train." at bounding box center [697, 272] width 578 height 42
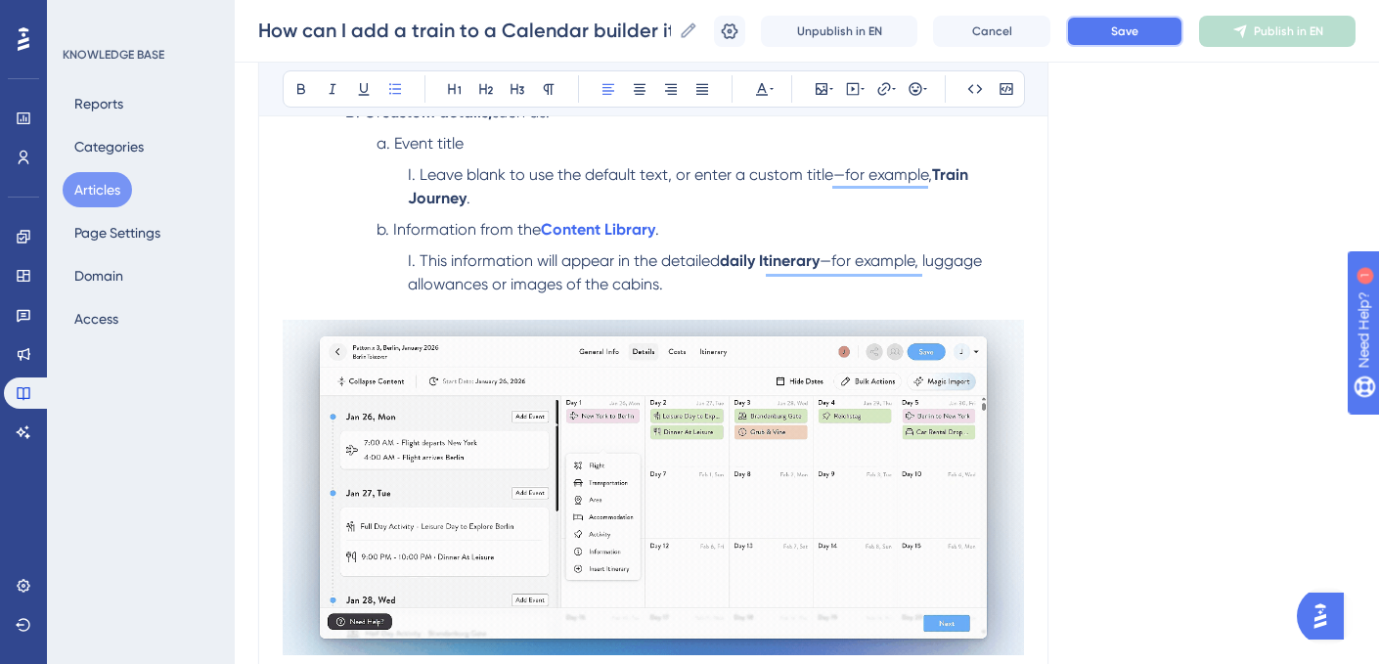
click at [1132, 25] on span "Save" at bounding box center [1124, 31] width 27 height 16
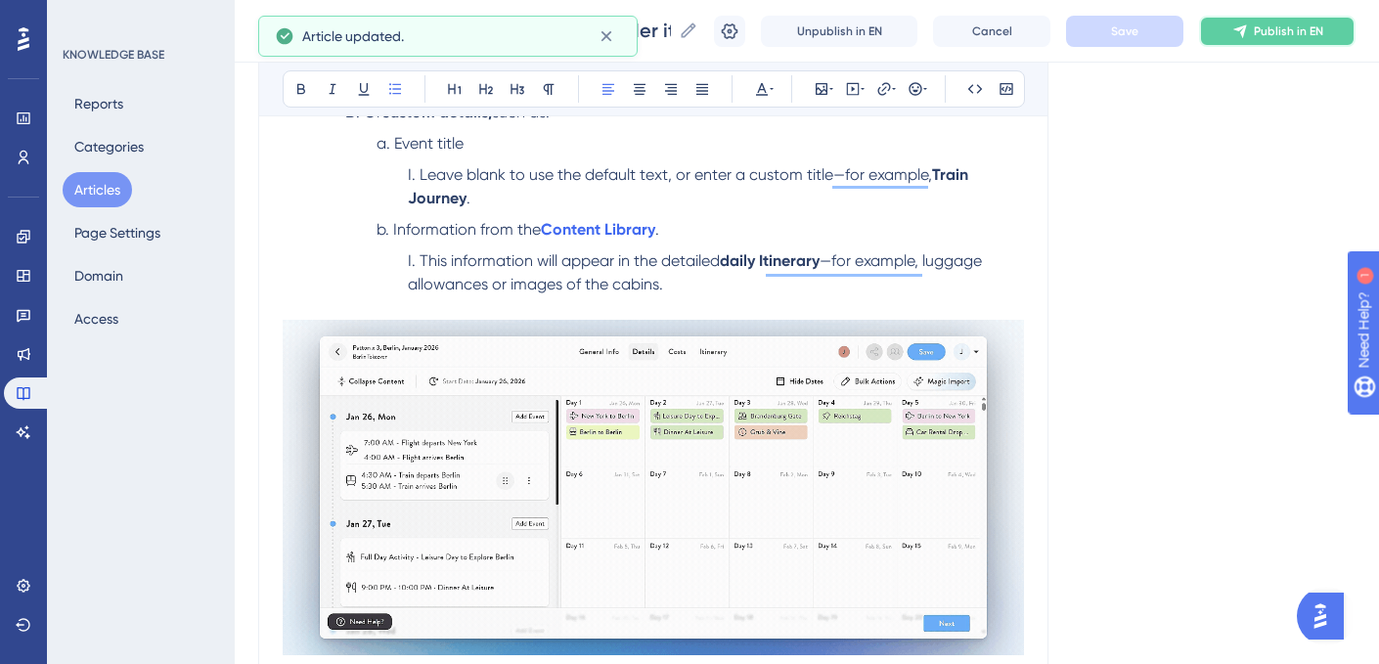
click at [1262, 28] on span "Publish in EN" at bounding box center [1288, 31] width 69 height 16
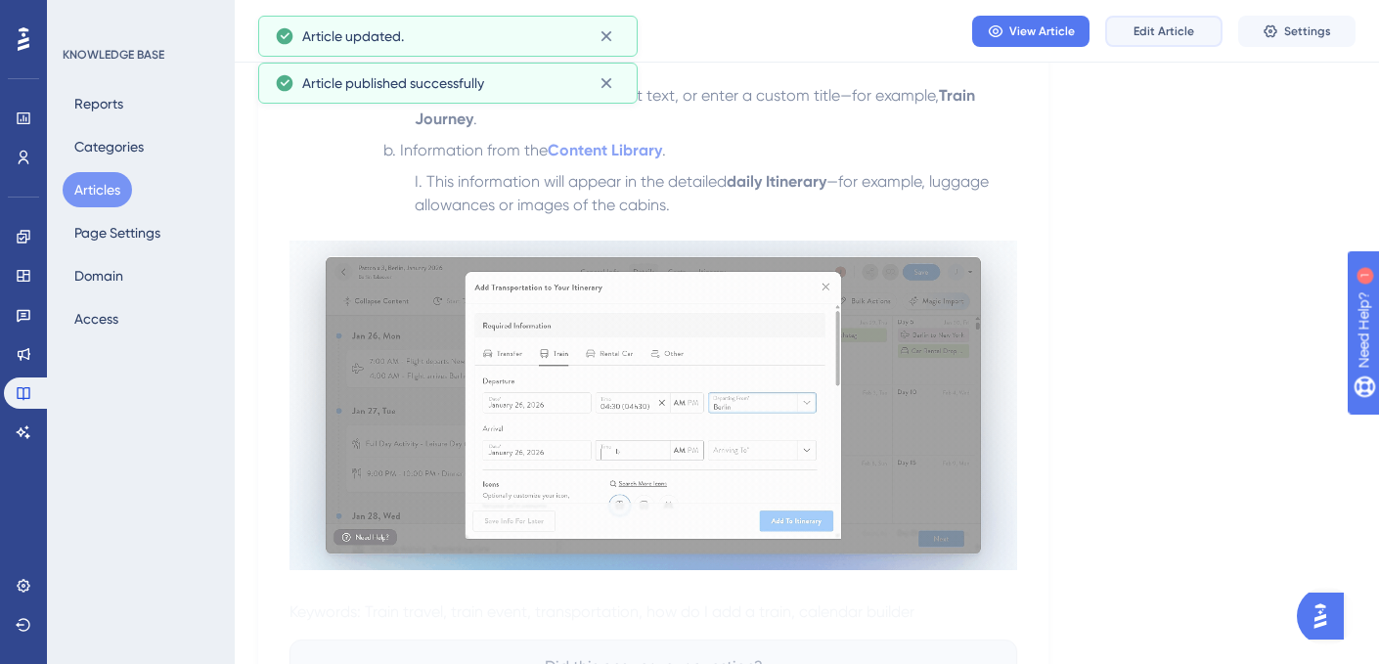
click at [1158, 32] on span "Edit Article" at bounding box center [1164, 31] width 61 height 16
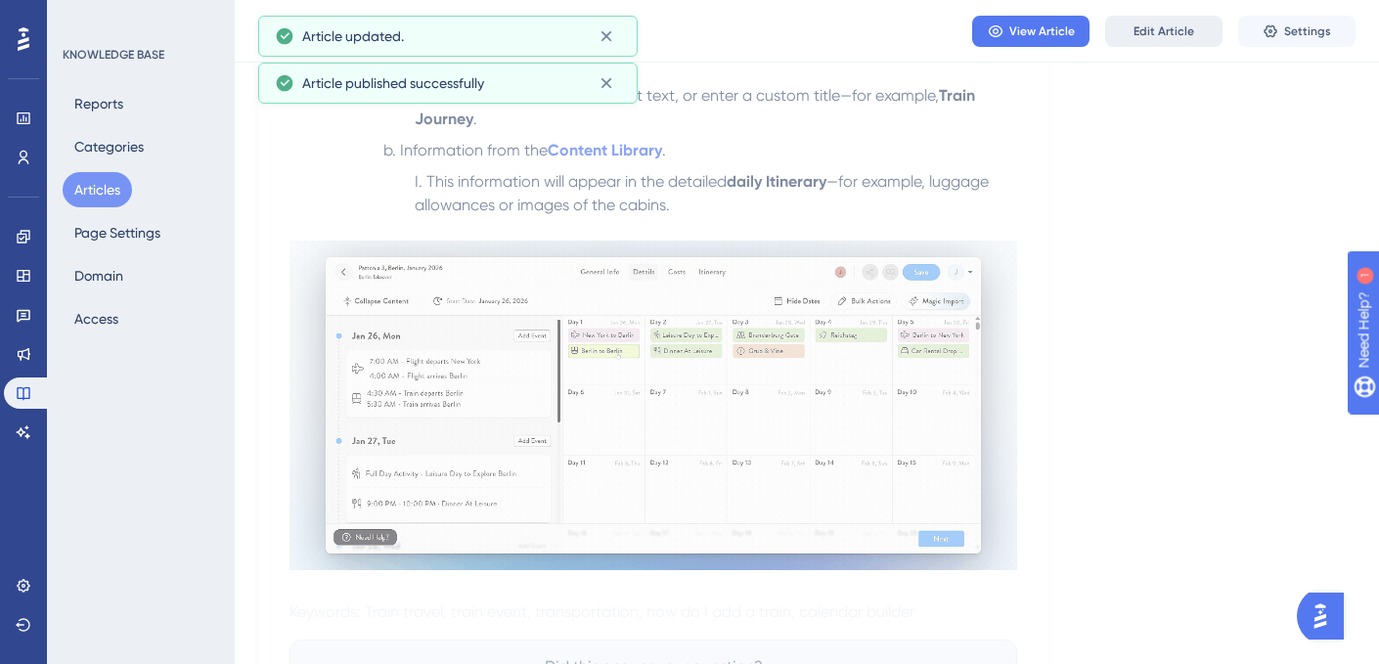
scroll to position [652, 0]
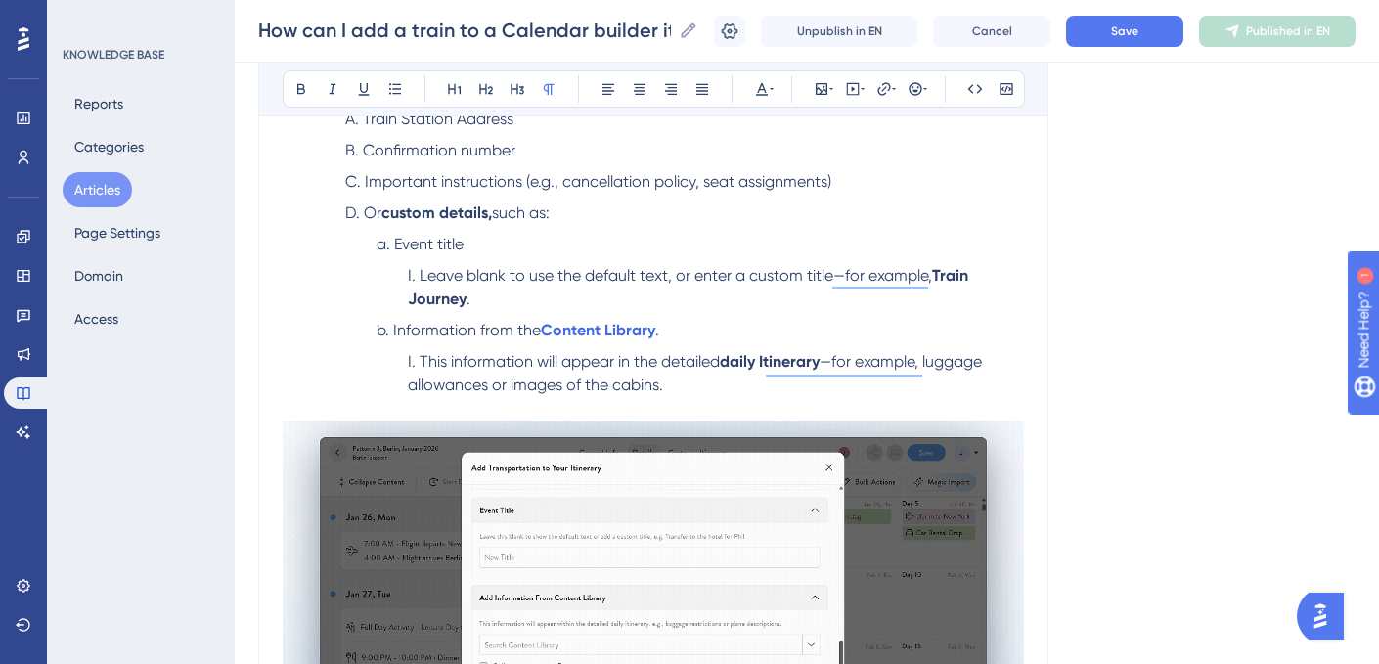
click at [635, 391] on span "—for example, luggage allowances or images of the cabins." at bounding box center [697, 373] width 578 height 42
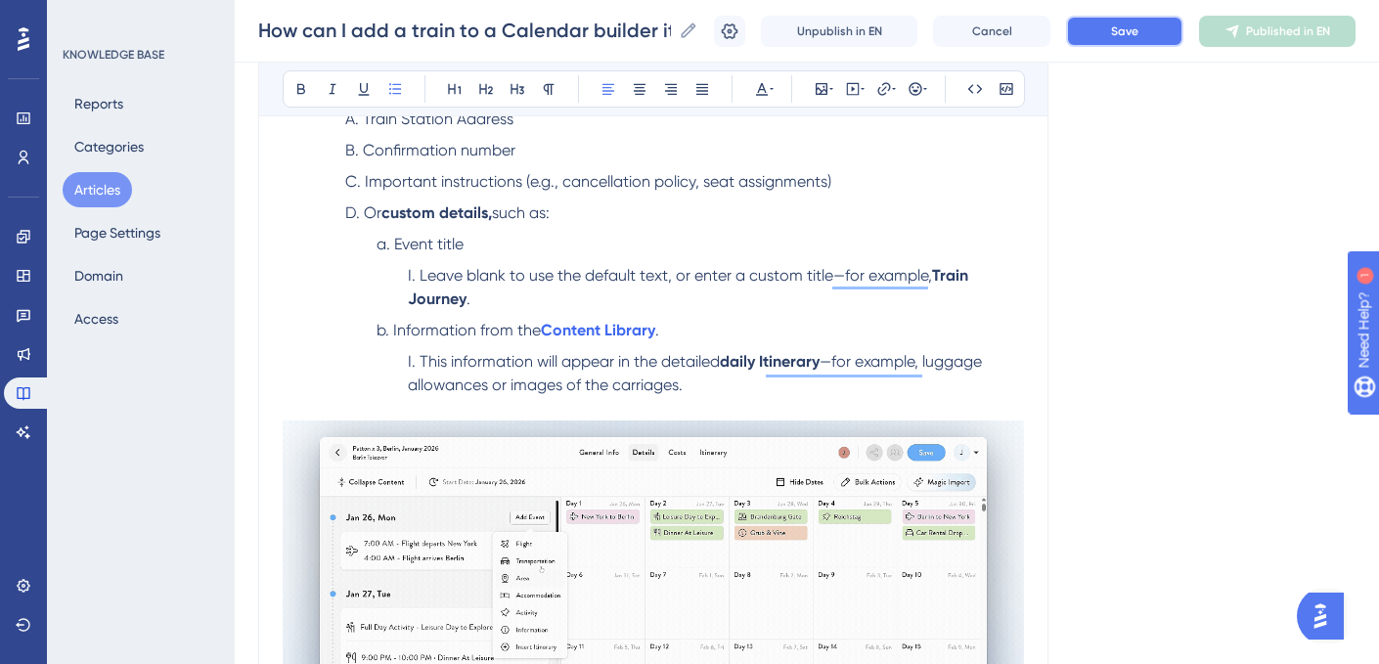
click at [1137, 19] on button "Save" at bounding box center [1124, 31] width 117 height 31
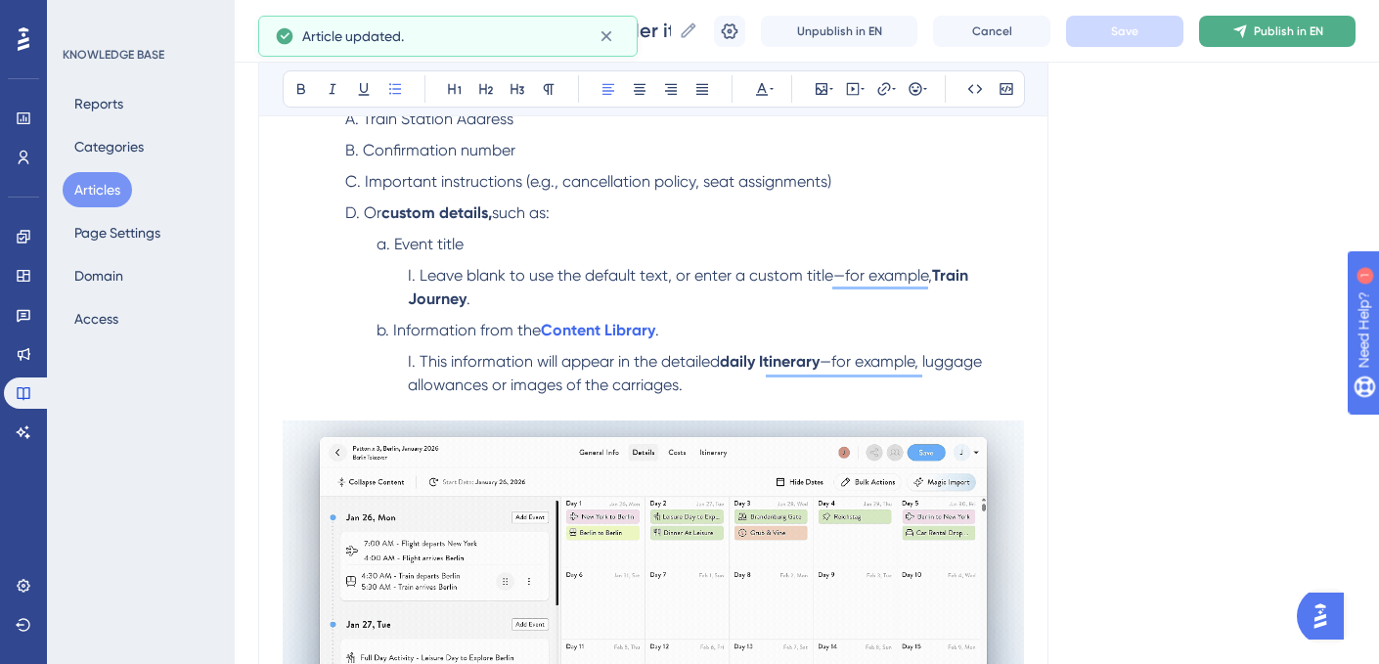
click at [1253, 24] on button "Publish in EN" at bounding box center [1277, 31] width 156 height 31
